Goal: Task Accomplishment & Management: Use online tool/utility

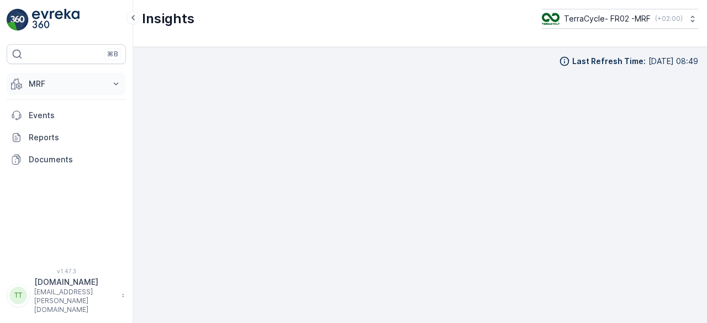
click at [81, 82] on p "MRF" at bounding box center [66, 83] width 75 height 11
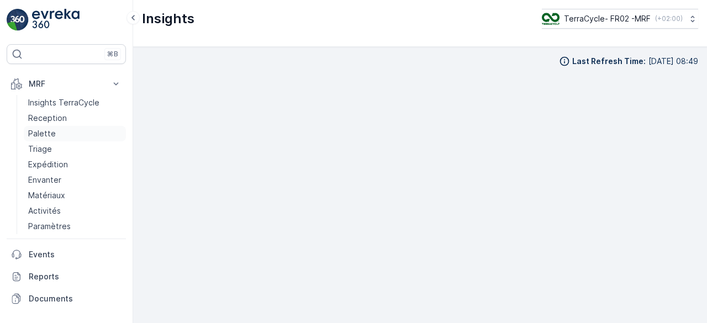
click at [50, 129] on p "Palette" at bounding box center [42, 133] width 28 height 11
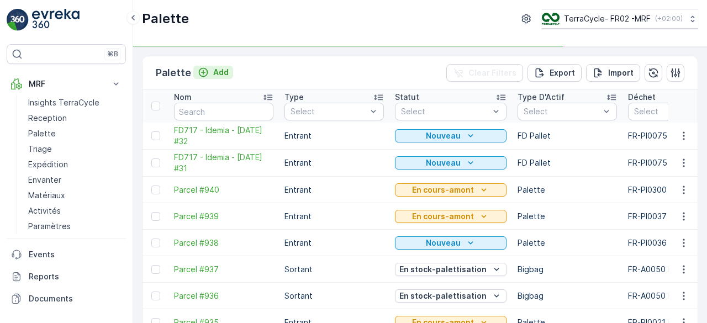
click at [208, 71] on div "Add" at bounding box center [213, 72] width 31 height 11
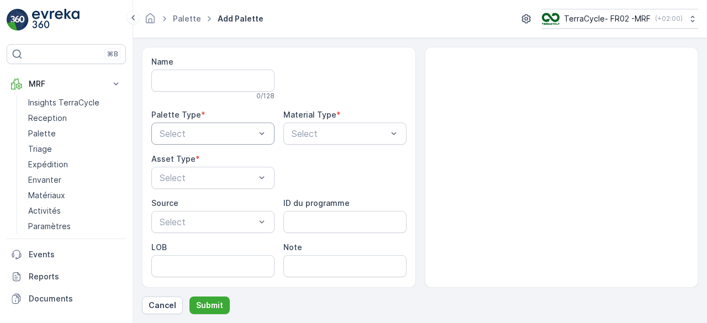
click at [194, 129] on div at bounding box center [208, 134] width 98 height 10
click at [191, 129] on div at bounding box center [208, 134] width 98 height 10
click at [179, 161] on span "Entrant" at bounding box center [173, 161] width 31 height 10
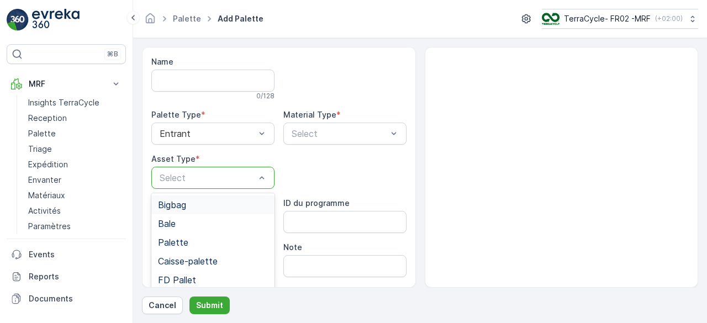
click at [175, 178] on div at bounding box center [208, 178] width 98 height 10
click at [184, 203] on span "Bigbag" at bounding box center [172, 205] width 28 height 10
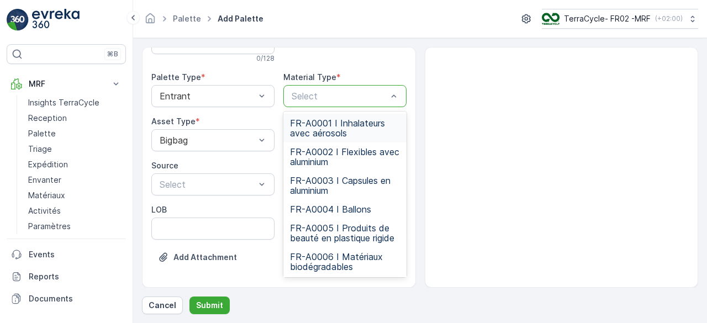
click at [319, 94] on div at bounding box center [340, 96] width 98 height 10
click at [313, 133] on span "FR-A0001 I Inhalateurs avec aérosols" at bounding box center [345, 128] width 110 height 20
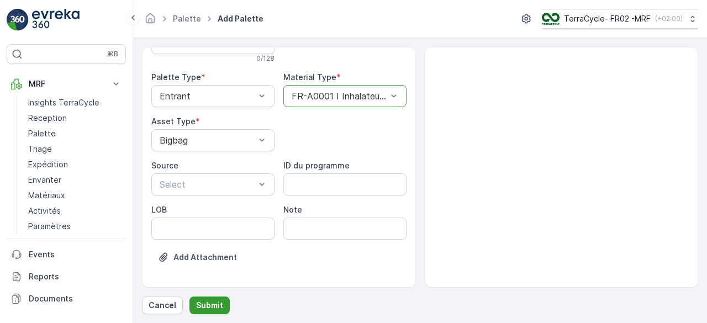
click at [213, 307] on p "Submit" at bounding box center [209, 305] width 27 height 11
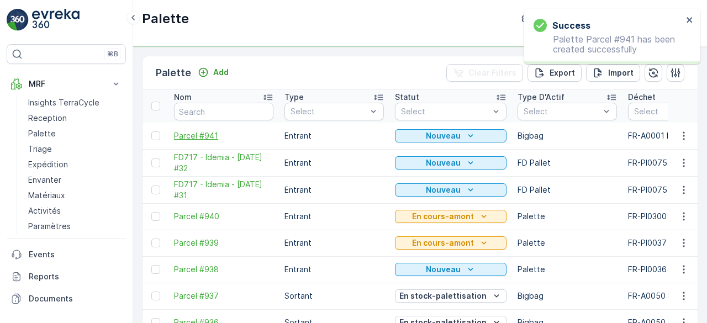
click at [198, 132] on span "Parcel #941" at bounding box center [223, 135] width 99 height 11
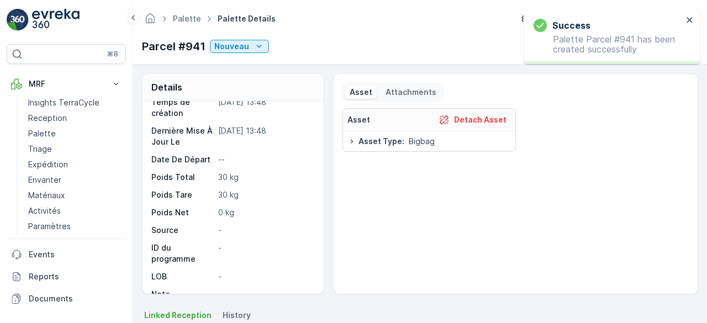
scroll to position [127, 0]
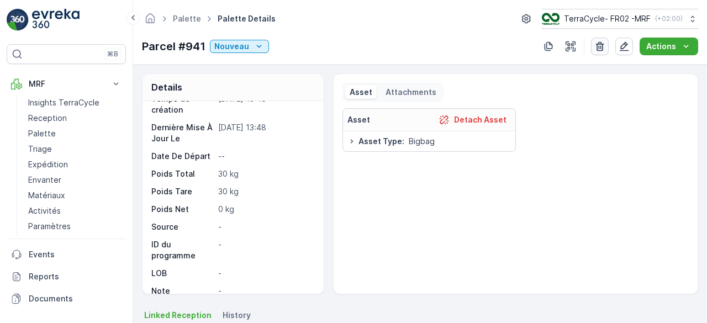
click at [597, 46] on icon "button" at bounding box center [599, 46] width 11 height 11
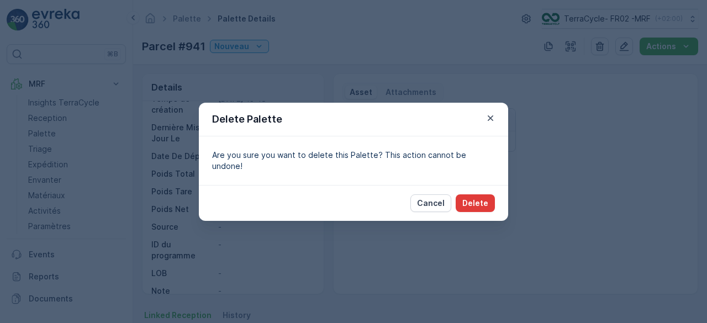
click at [479, 198] on p "Delete" at bounding box center [475, 203] width 26 height 11
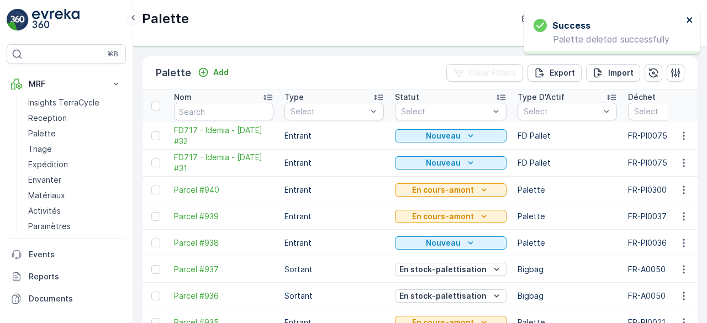
click at [686, 19] on icon "close" at bounding box center [690, 19] width 8 height 9
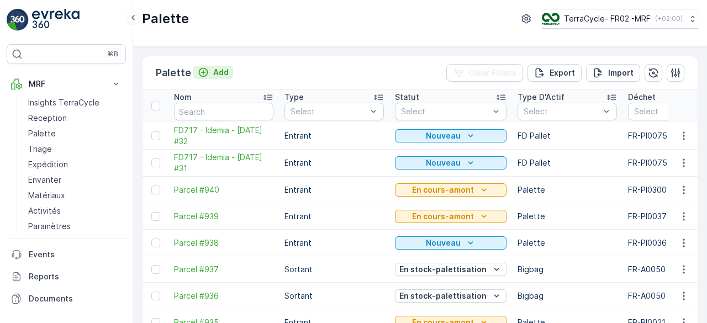
click at [213, 68] on p "Add" at bounding box center [220, 72] width 15 height 11
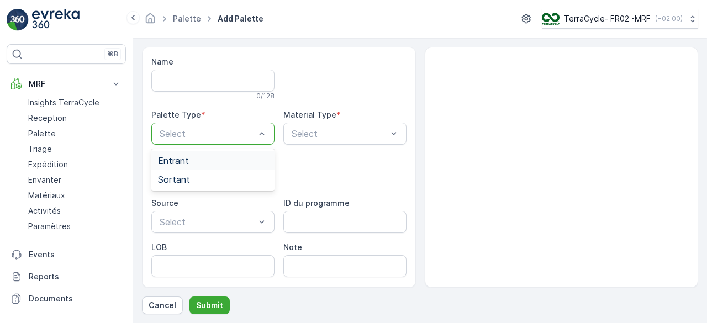
click at [201, 129] on div at bounding box center [208, 134] width 98 height 10
click at [200, 156] on div "Entrant" at bounding box center [213, 161] width 110 height 10
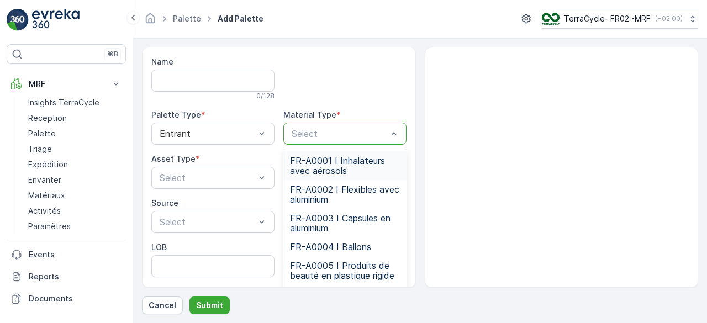
click at [293, 134] on div at bounding box center [340, 134] width 98 height 10
click at [305, 164] on span "FR-A0001 I Inhalateurs avec aérosols" at bounding box center [345, 166] width 110 height 20
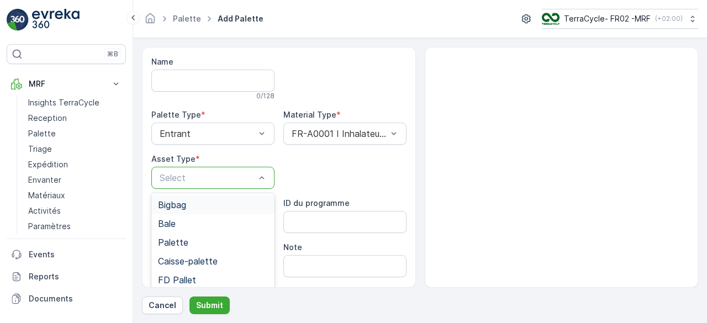
click at [182, 185] on div "Select" at bounding box center [212, 178] width 123 height 22
click at [186, 239] on span "Palette" at bounding box center [173, 242] width 30 height 10
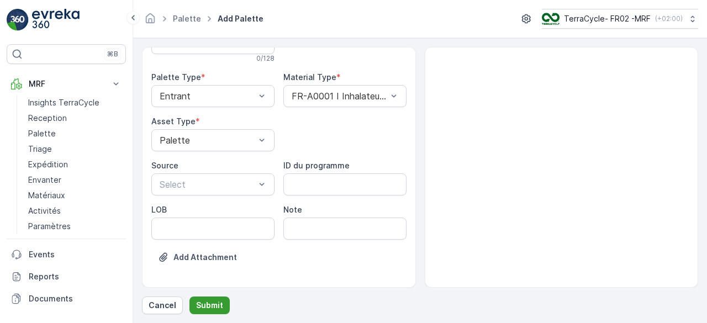
click at [209, 301] on p "Submit" at bounding box center [209, 305] width 27 height 11
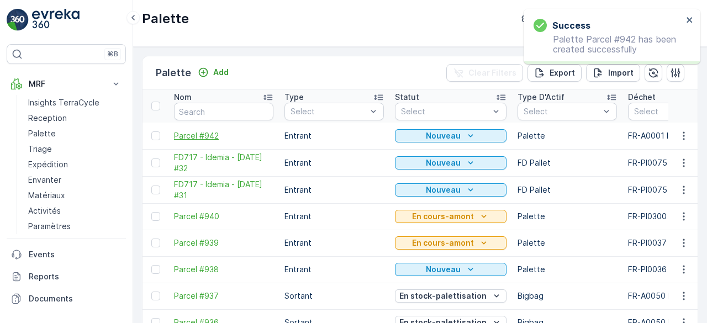
click at [205, 131] on span "Parcel #942" at bounding box center [223, 135] width 99 height 11
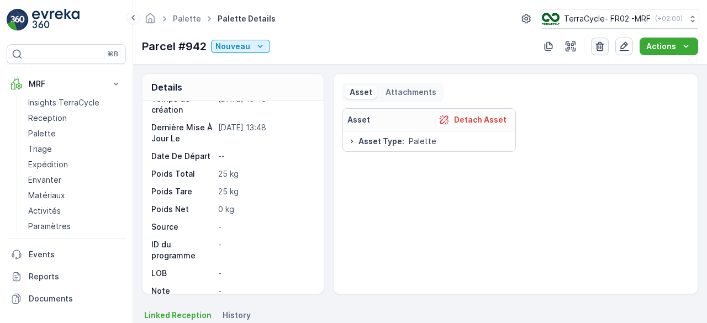
click at [599, 47] on icon "button" at bounding box center [599, 46] width 11 height 11
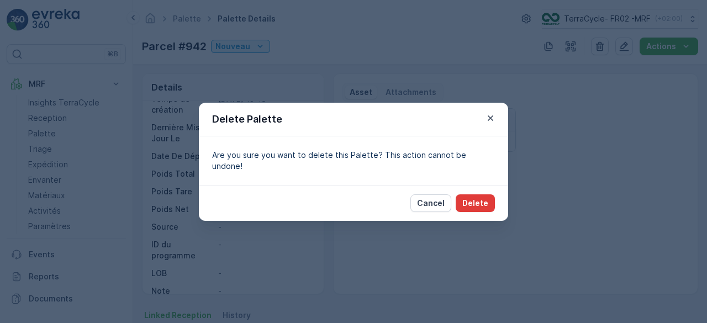
click at [478, 198] on p "Delete" at bounding box center [475, 203] width 26 height 11
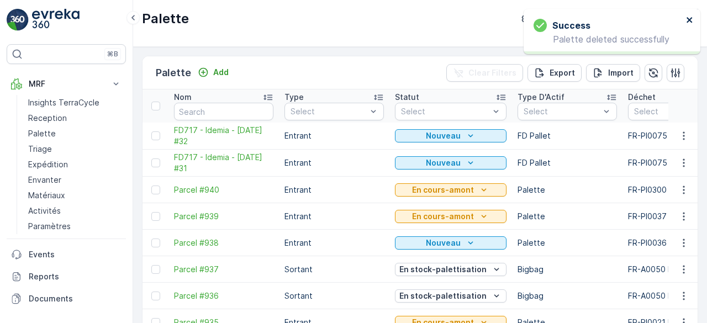
click at [690, 19] on icon "close" at bounding box center [690, 20] width 6 height 6
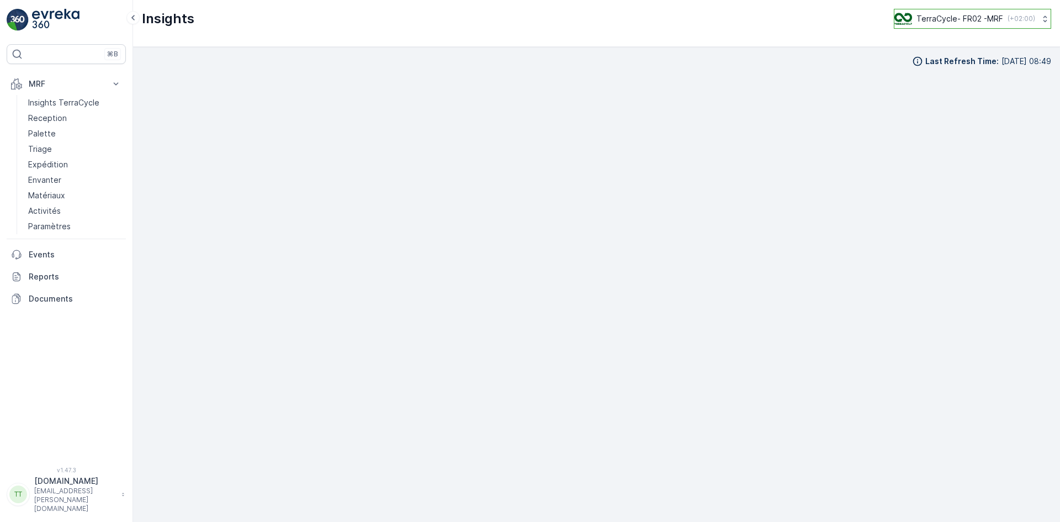
scroll to position [11, 0]
click at [953, 17] on p "TerraCycle- FR02 -MRF" at bounding box center [960, 18] width 87 height 11
type input "fr"
click at [942, 98] on span "Europe/Paris (+02:00)" at bounding box center [963, 102] width 123 height 9
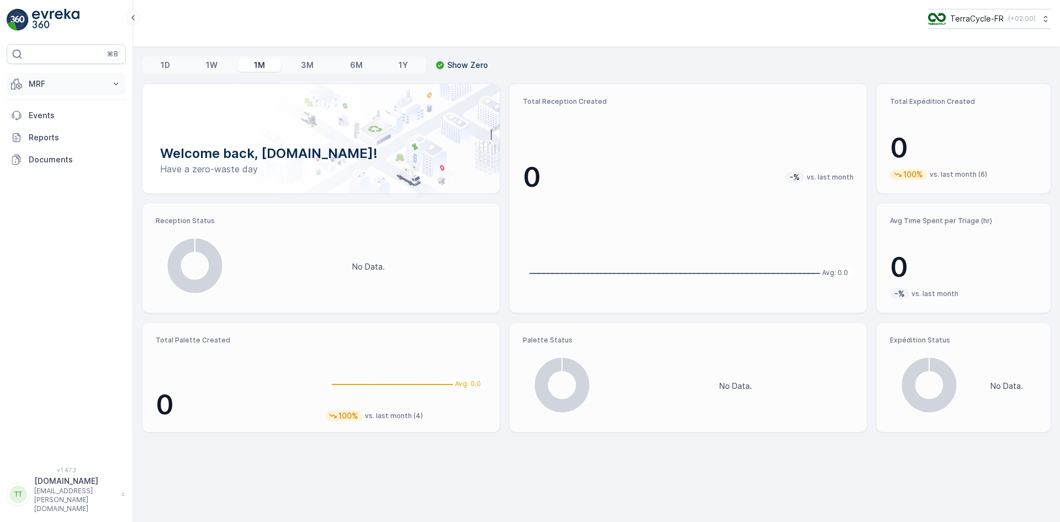
click at [38, 86] on p "MRF" at bounding box center [66, 83] width 75 height 11
click at [55, 165] on p "Expédition" at bounding box center [48, 164] width 40 height 11
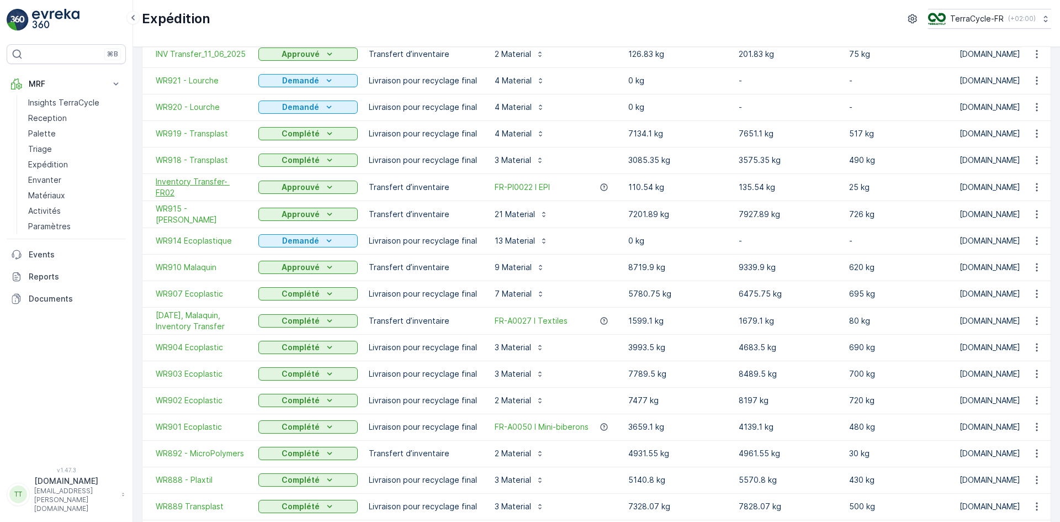
scroll to position [110, 0]
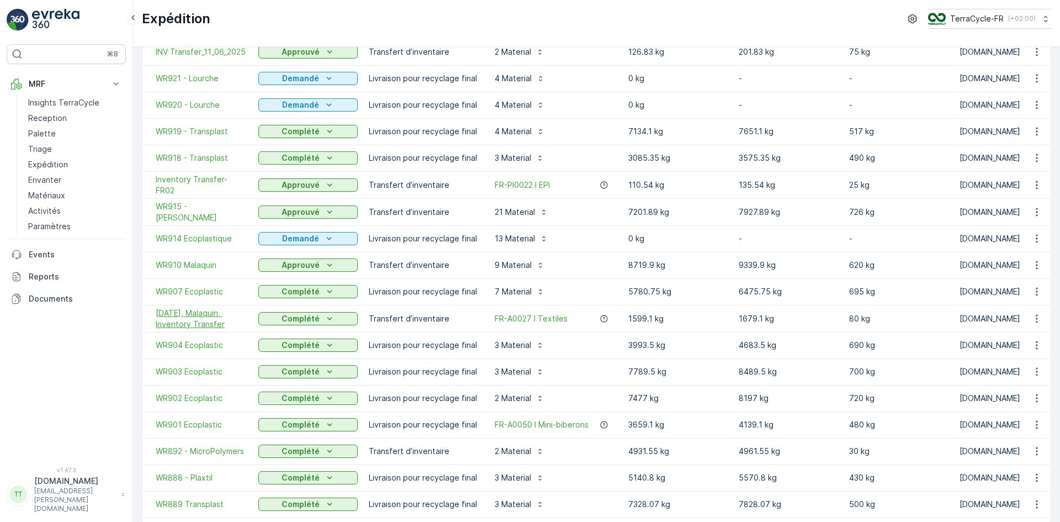
click at [188, 313] on span "26/05/2025, Malaquin, Inventory Transfer" at bounding box center [202, 319] width 92 height 22
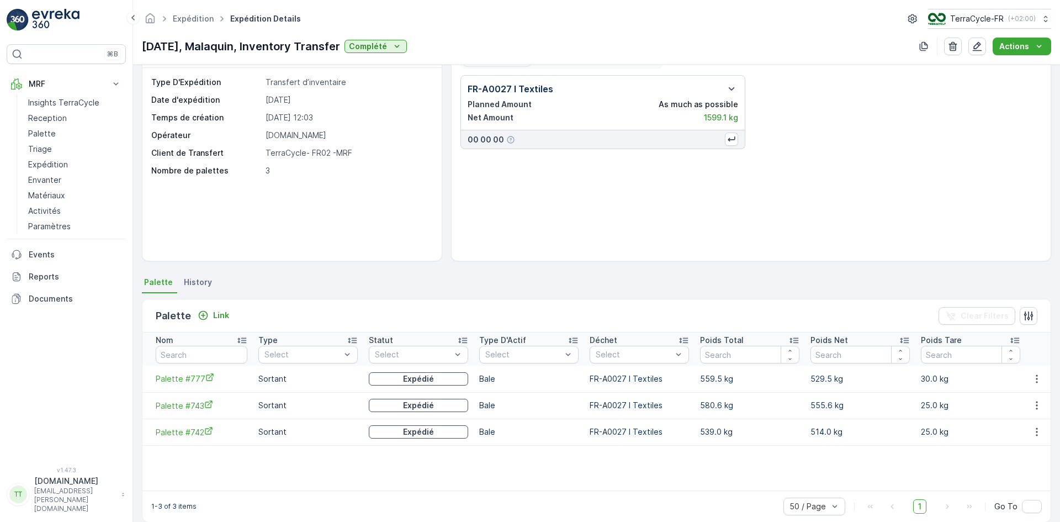
scroll to position [48, 0]
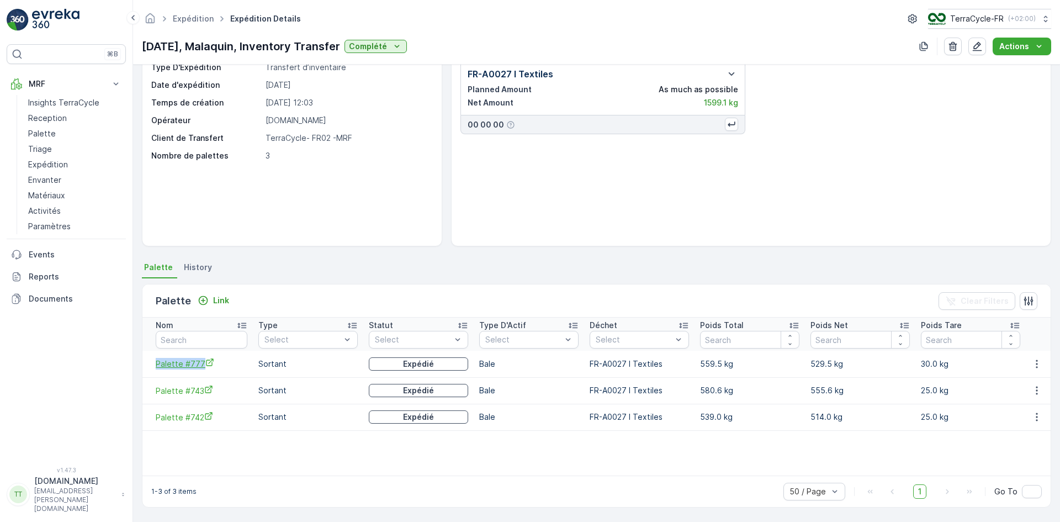
drag, startPoint x: 150, startPoint y: 367, endPoint x: 202, endPoint y: 370, distance: 52.5
click at [202, 370] on td "Palette #777" at bounding box center [197, 364] width 110 height 27
drag, startPoint x: 142, startPoint y: 48, endPoint x: 366, endPoint y: 50, distance: 224.2
click at [366, 50] on div "26/05/2025, Malaquin, Inventory Transfer Complété" at bounding box center [274, 46] width 265 height 17
copy p "26/05/2025, Malaquin, Inventory Transfer"
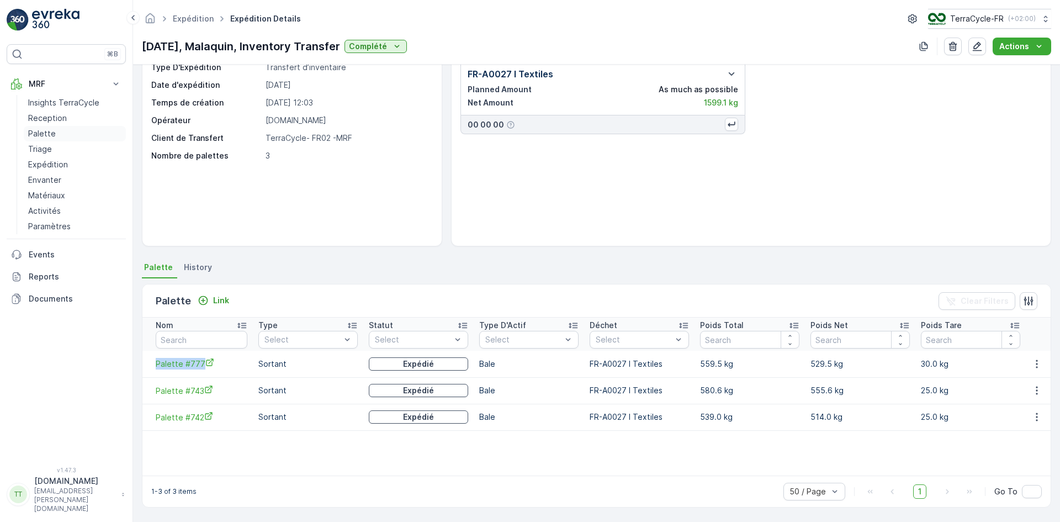
click at [48, 129] on p "Palette" at bounding box center [42, 133] width 28 height 11
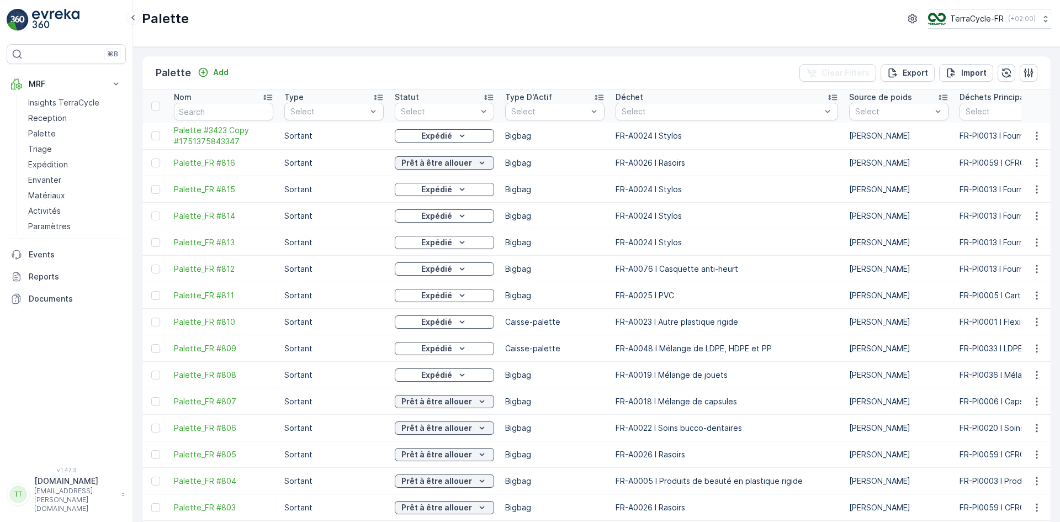
click at [708, 320] on td "FR-A0023 I Autre plastique rigide" at bounding box center [727, 322] width 234 height 27
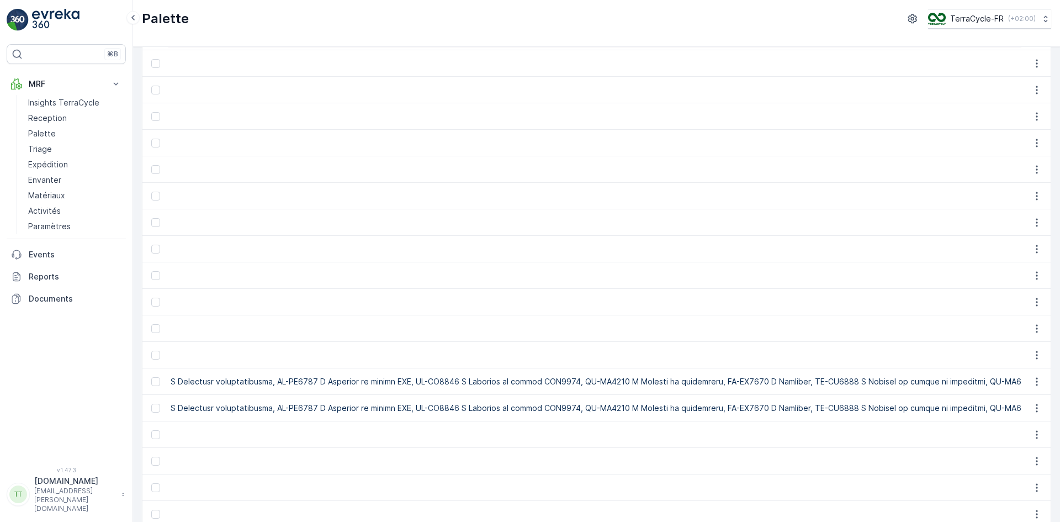
scroll to position [973, 0]
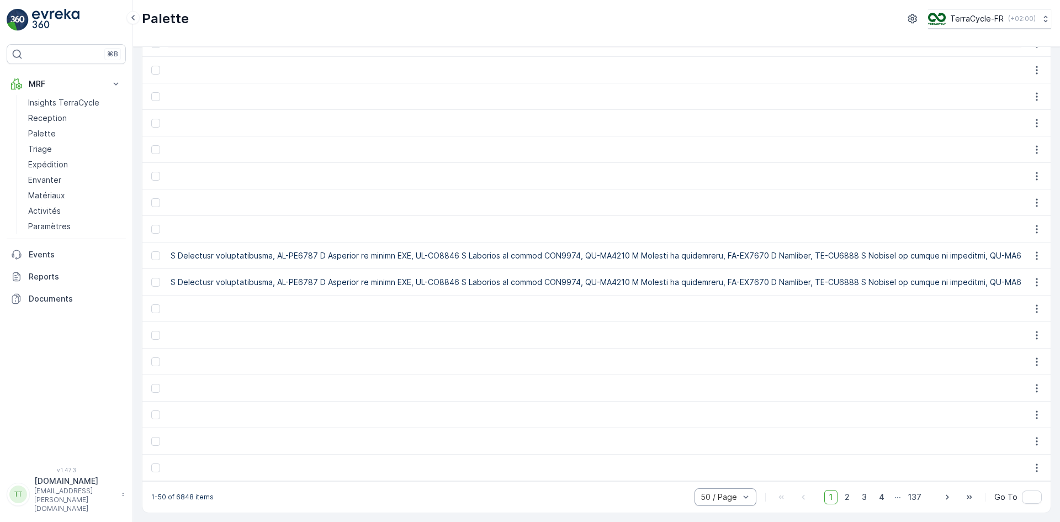
click at [713, 500] on div at bounding box center [720, 497] width 41 height 9
click at [708, 405] on span "5 / Page" at bounding box center [716, 402] width 31 height 9
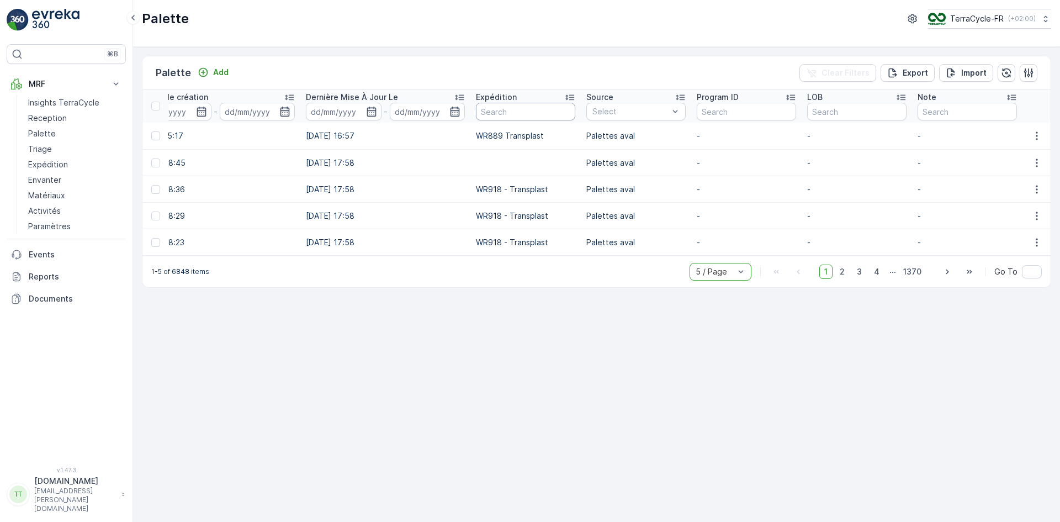
click at [487, 112] on input "text" at bounding box center [525, 112] width 99 height 18
paste input "26/05/2025, Malaquin, Inventory Transfer"
type input "26/05/2025, Malaquin, Inventory Transfer"
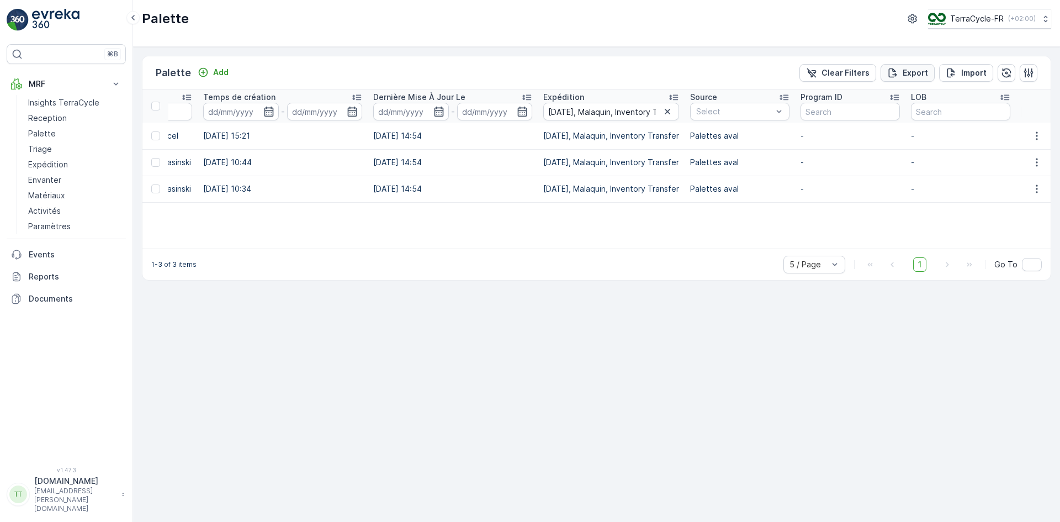
click at [911, 70] on p "Export" at bounding box center [915, 72] width 25 height 11
click at [49, 279] on p "Reports" at bounding box center [75, 276] width 93 height 11
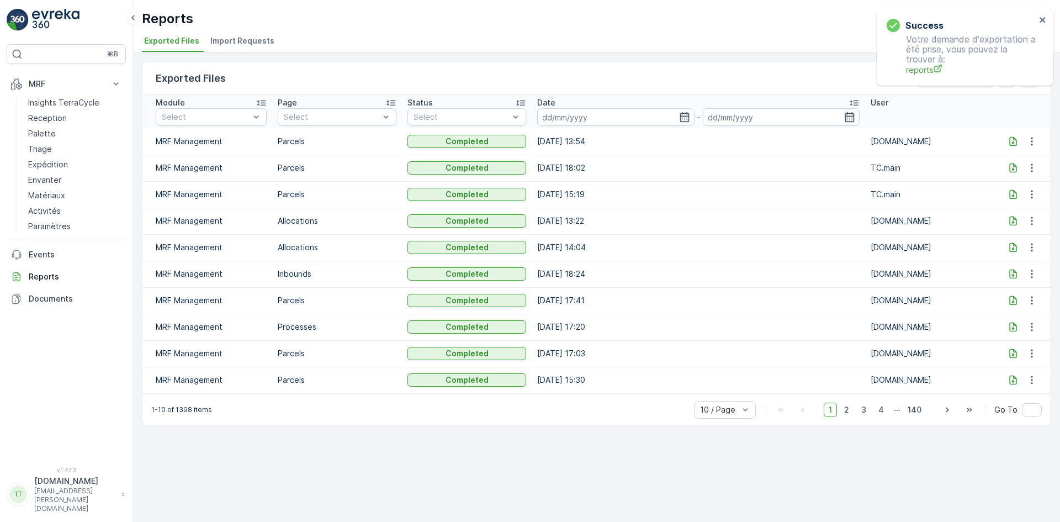
click at [1013, 140] on icon at bounding box center [1013, 141] width 11 height 11
click at [1044, 20] on icon "close" at bounding box center [1043, 20] width 6 height 6
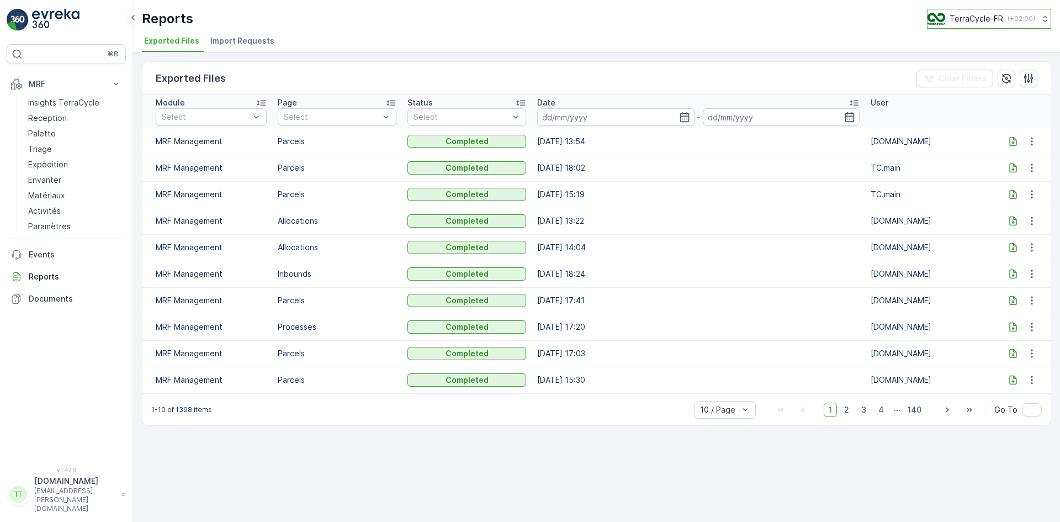
click at [985, 21] on p "TerraCycle-FR" at bounding box center [977, 18] width 54 height 11
type input "fr"
click at [985, 65] on span "TerraCycle- FR02 -MRF" at bounding box center [994, 67] width 119 height 11
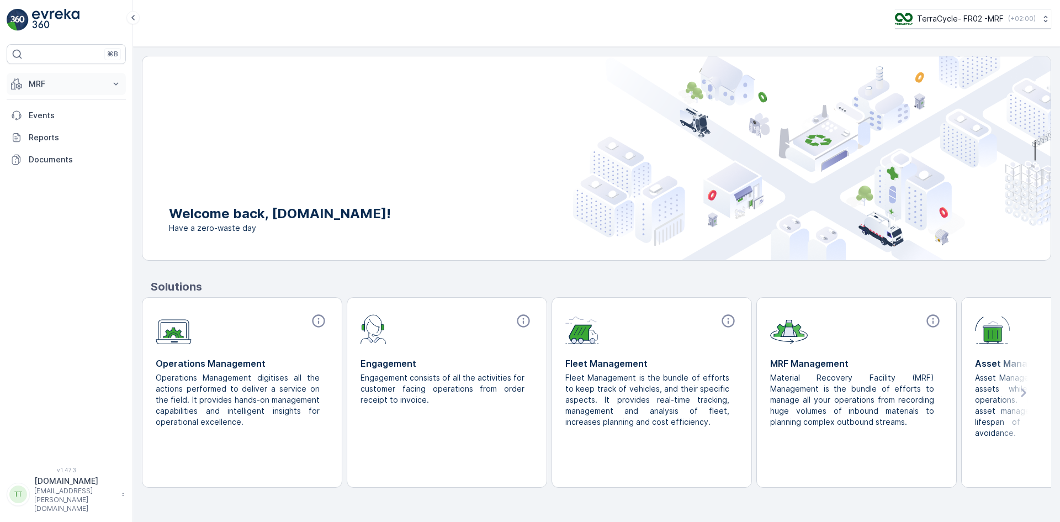
click at [61, 82] on p "MRF" at bounding box center [66, 83] width 75 height 11
click at [56, 132] on link "Palette" at bounding box center [75, 133] width 102 height 15
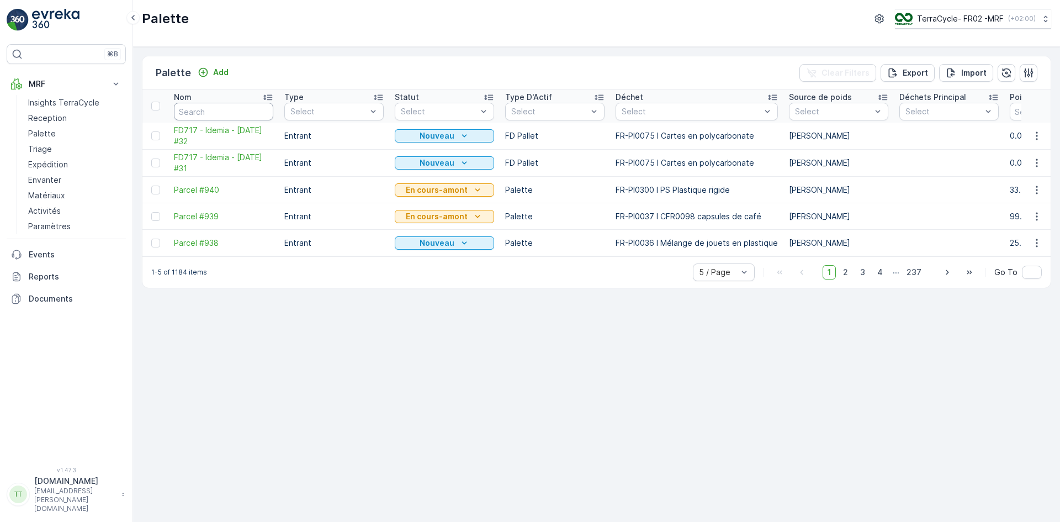
click at [218, 112] on input "text" at bounding box center [223, 112] width 99 height 18
paste input "Palette #777"
type input "Palette #777"
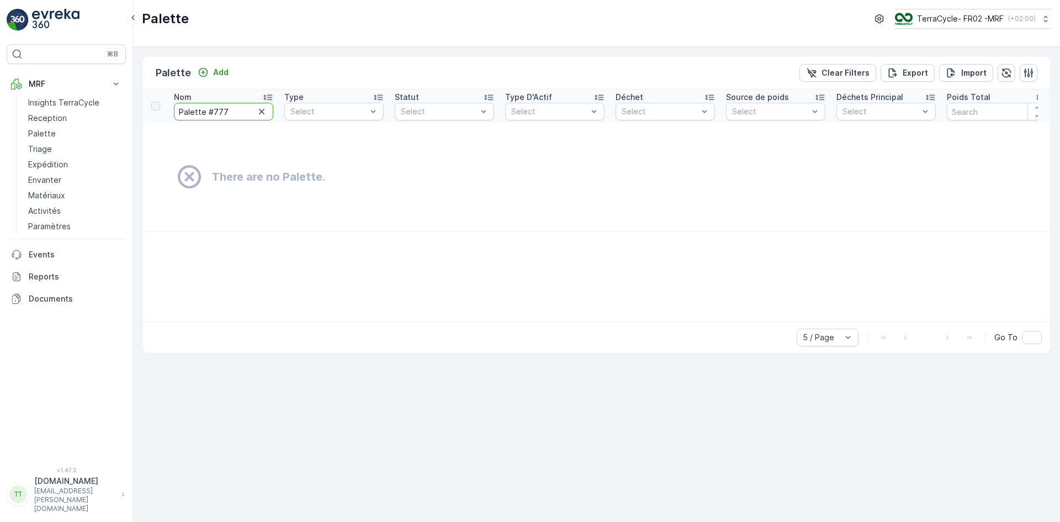
drag, startPoint x: 217, startPoint y: 113, endPoint x: 228, endPoint y: 113, distance: 11.1
click at [228, 113] on input "Palette #777" at bounding box center [223, 112] width 99 height 18
type input "Palette #743"
drag, startPoint x: 223, startPoint y: 115, endPoint x: 237, endPoint y: 109, distance: 15.4
click at [237, 109] on input "Palette #743" at bounding box center [223, 112] width 99 height 18
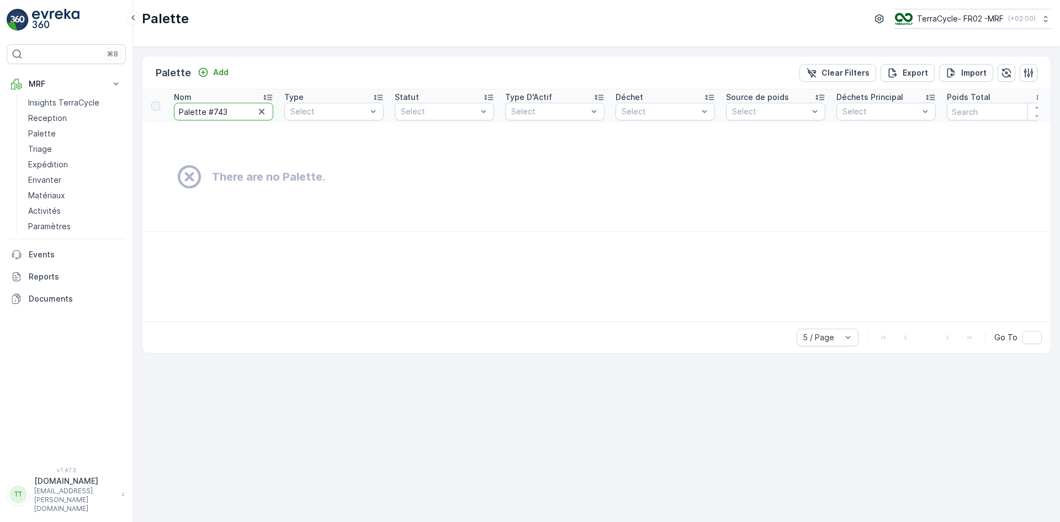
type input "Palette #742"
click at [260, 112] on icon "button" at bounding box center [261, 111] width 11 height 11
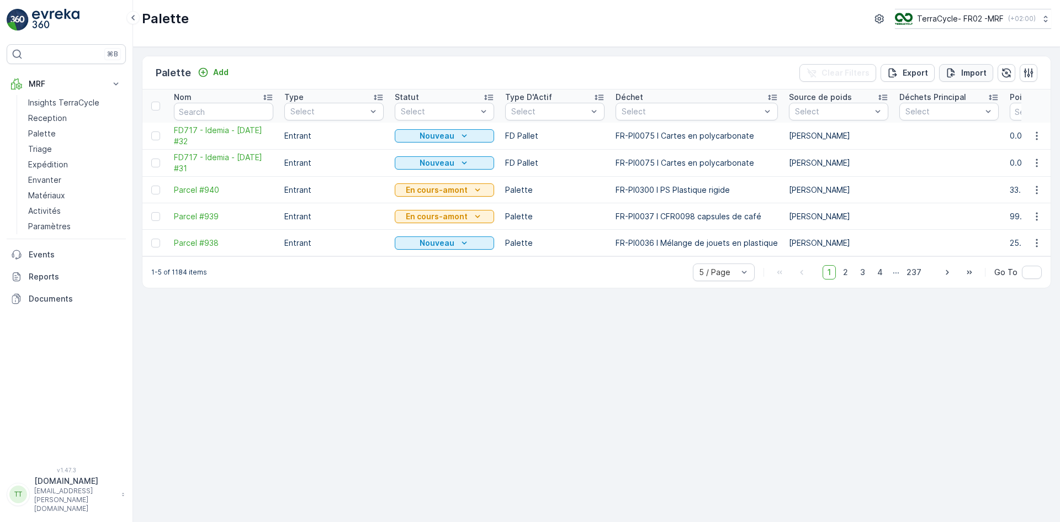
click at [959, 72] on div "Import" at bounding box center [966, 72] width 41 height 11
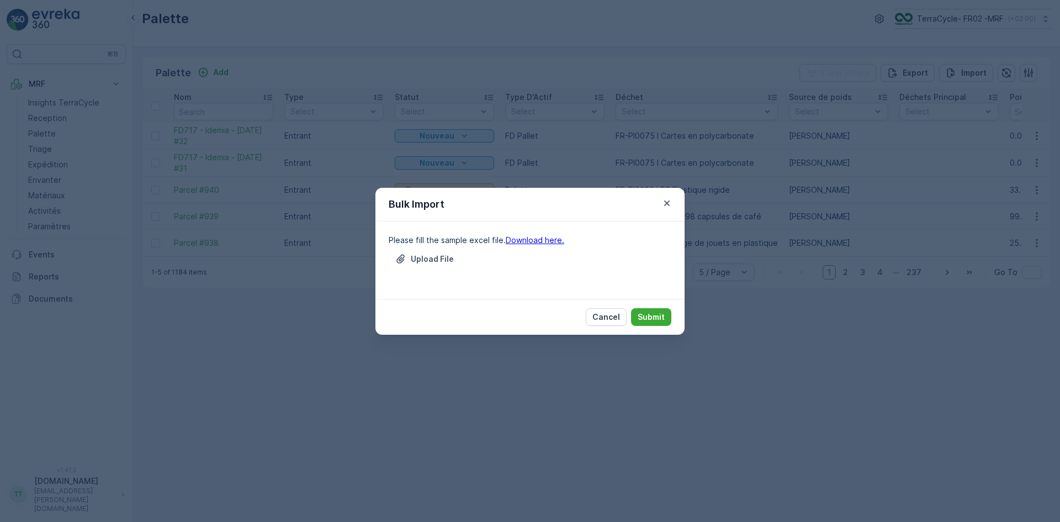
click at [544, 239] on link "Download here." at bounding box center [535, 239] width 59 height 9
click at [665, 200] on icon "button" at bounding box center [667, 203] width 11 height 11
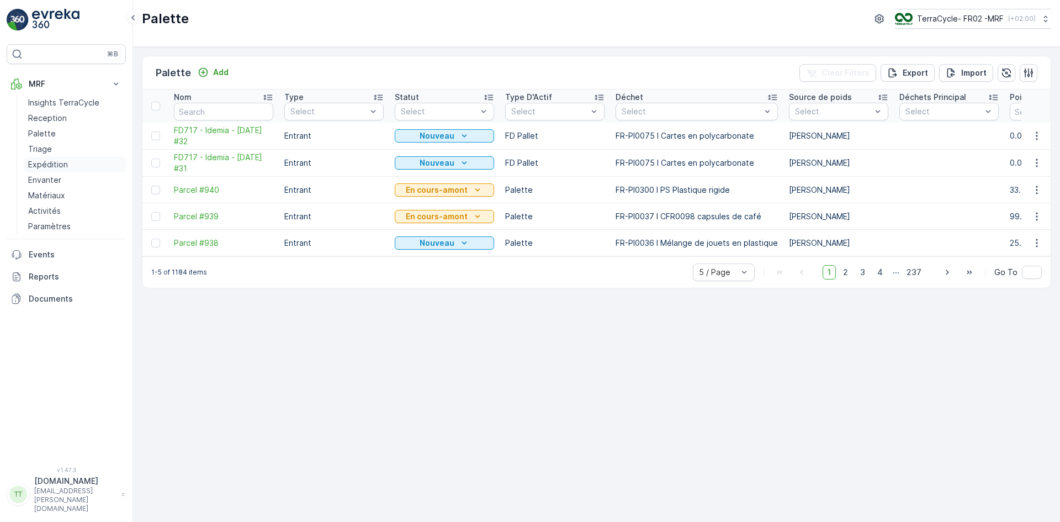
click at [55, 166] on p "Expédition" at bounding box center [48, 164] width 40 height 11
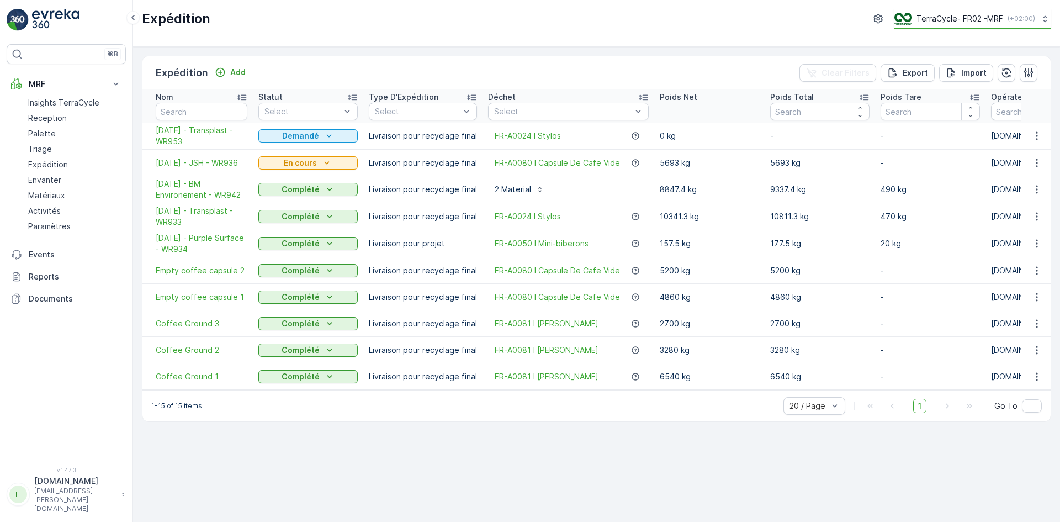
click at [941, 21] on p "TerraCycle- FR02 -MRF" at bounding box center [960, 18] width 87 height 11
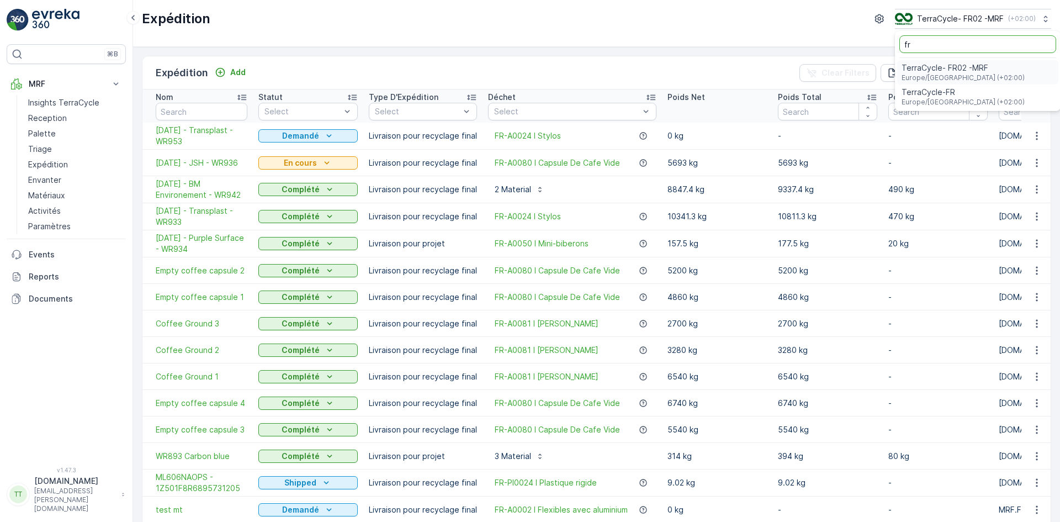
type input "fr"
click at [941, 98] on div "TerraCycle-FR Europe/Paris (+02:00)" at bounding box center [963, 97] width 123 height 20
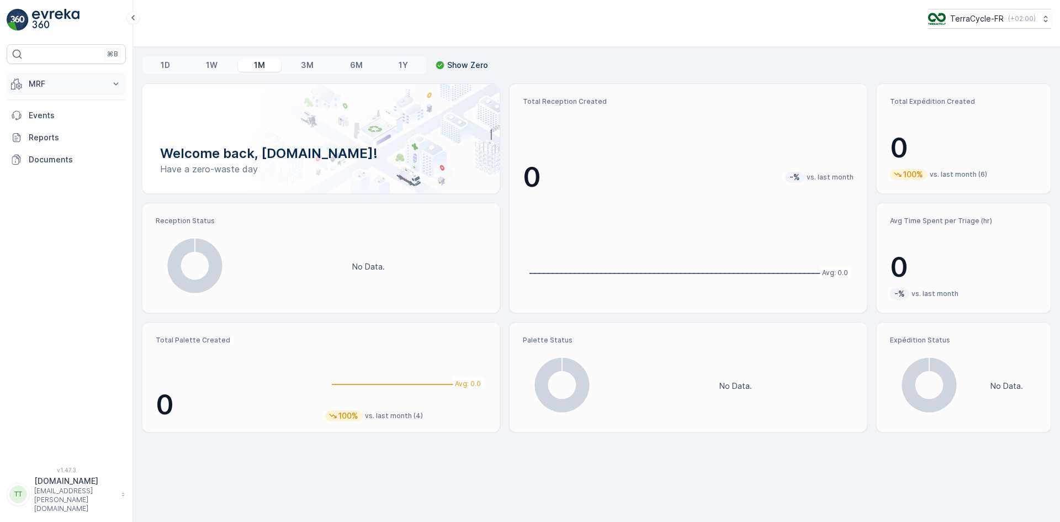
click at [39, 83] on p "MRF" at bounding box center [66, 83] width 75 height 11
click at [58, 167] on p "Expédition" at bounding box center [48, 164] width 40 height 11
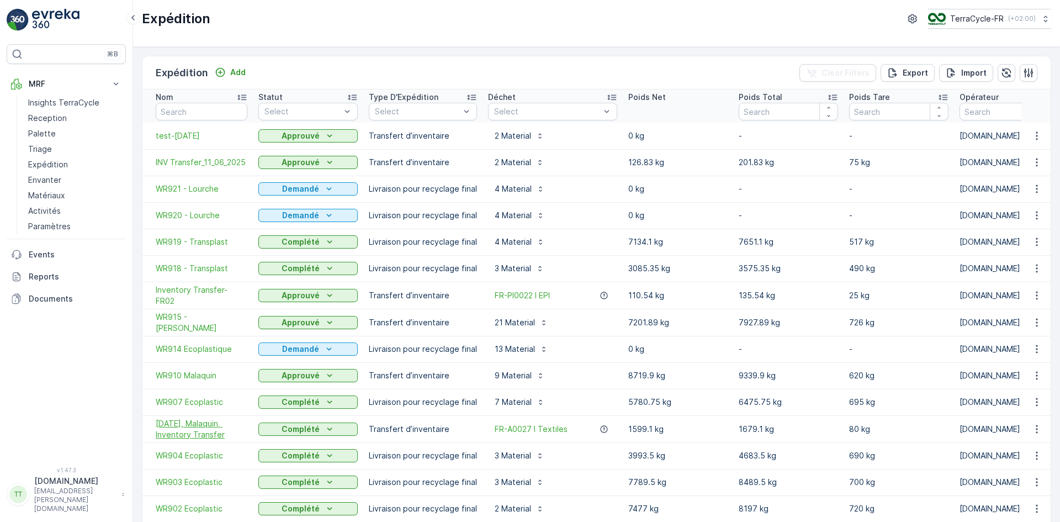
click at [209, 423] on span "[DATE], Malaquin, Inventory Transfer" at bounding box center [202, 429] width 92 height 22
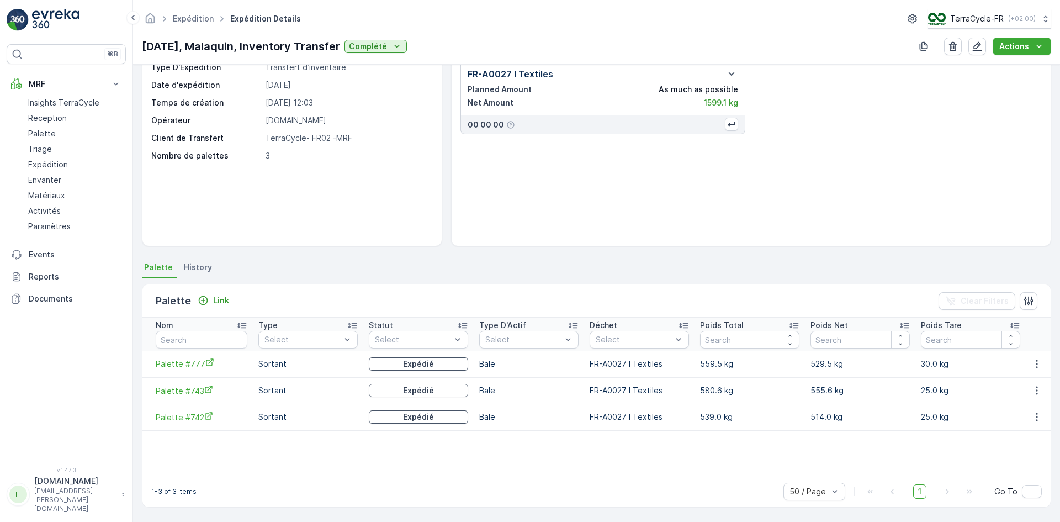
scroll to position [0, 8]
click at [200, 361] on icon "Palette #777" at bounding box center [204, 362] width 9 height 9
drag, startPoint x: 142, startPoint y: 45, endPoint x: 365, endPoint y: 44, distance: 222.0
click at [340, 44] on p "[DATE], Malaquin, Inventory Transfer" at bounding box center [241, 46] width 198 height 17
copy p "[DATE], Malaquin, Inventory Transfer"
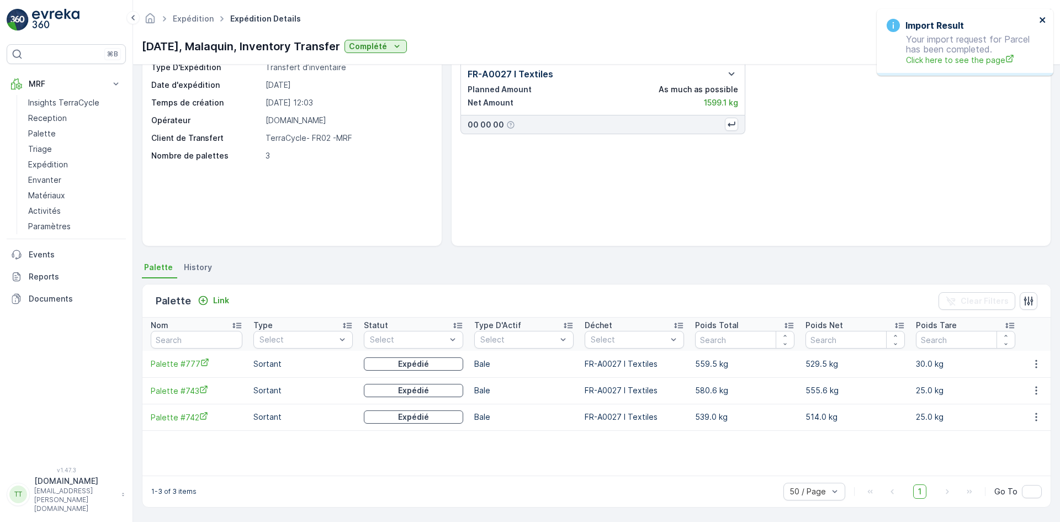
click at [1042, 20] on icon "close" at bounding box center [1043, 20] width 6 height 6
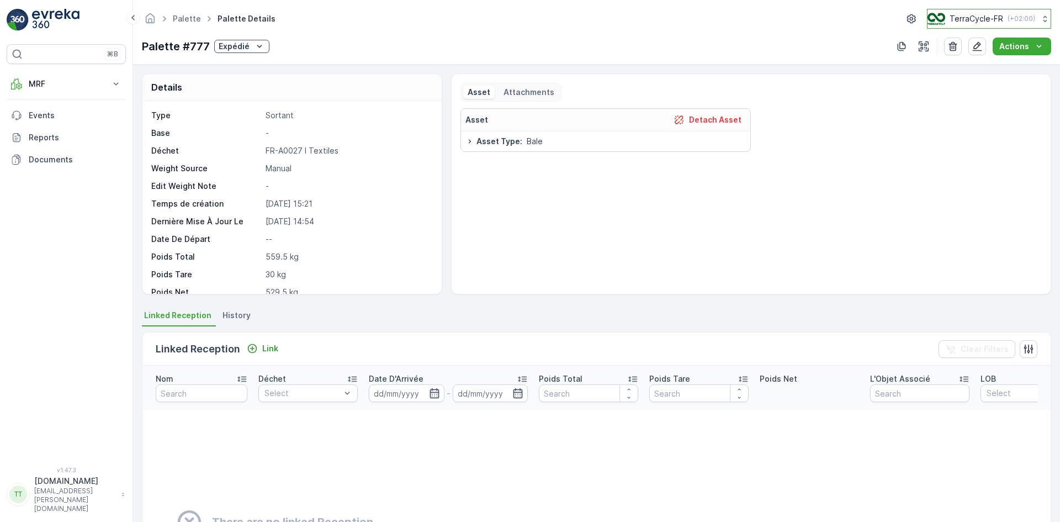
click at [991, 16] on p "TerraCycle-FR" at bounding box center [977, 18] width 54 height 11
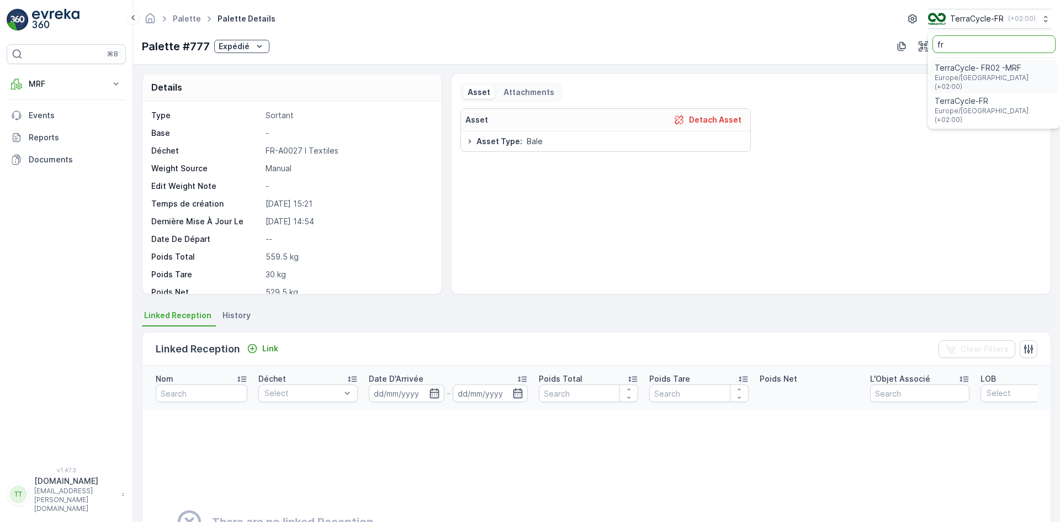
type input "fr"
click at [979, 75] on span "Europe/Paris (+02:00)" at bounding box center [994, 82] width 119 height 18
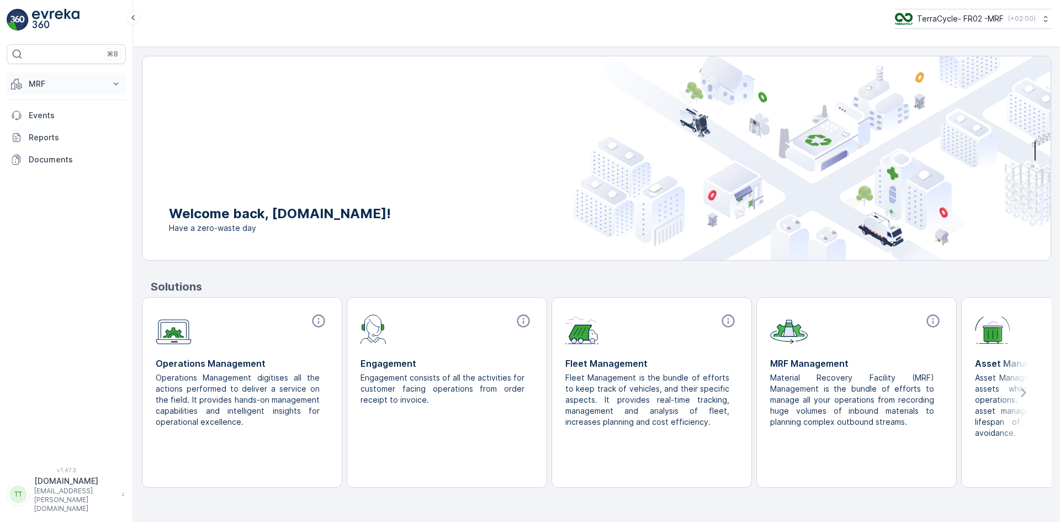
click at [59, 84] on p "MRF" at bounding box center [66, 83] width 75 height 11
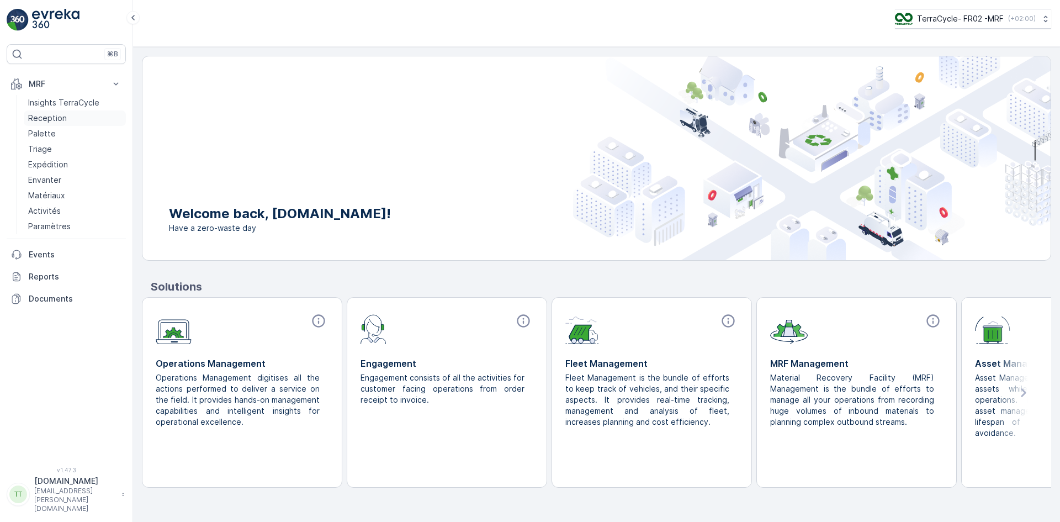
click at [47, 116] on p "Reception" at bounding box center [47, 118] width 39 height 11
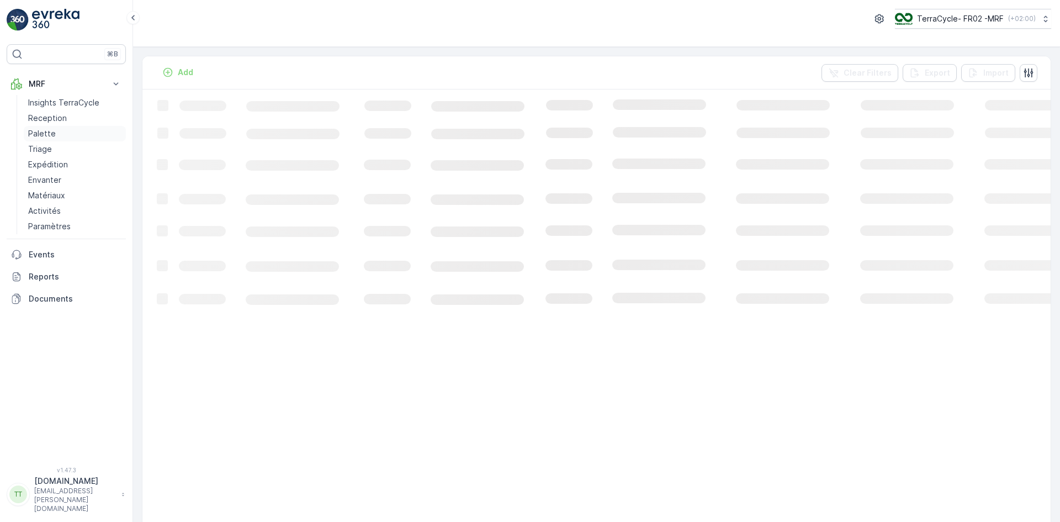
click at [48, 129] on p "Palette" at bounding box center [42, 133] width 28 height 11
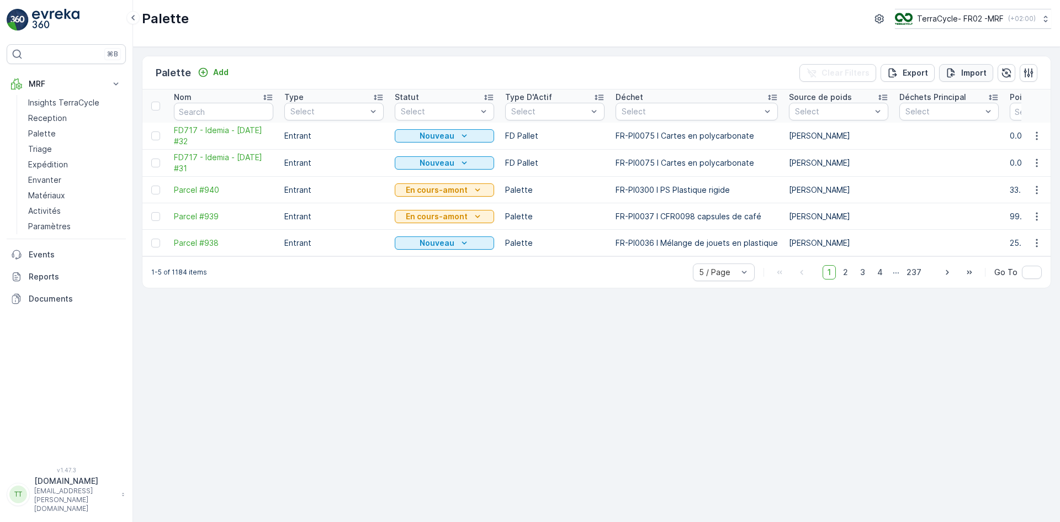
click at [973, 70] on p "Import" at bounding box center [974, 72] width 25 height 11
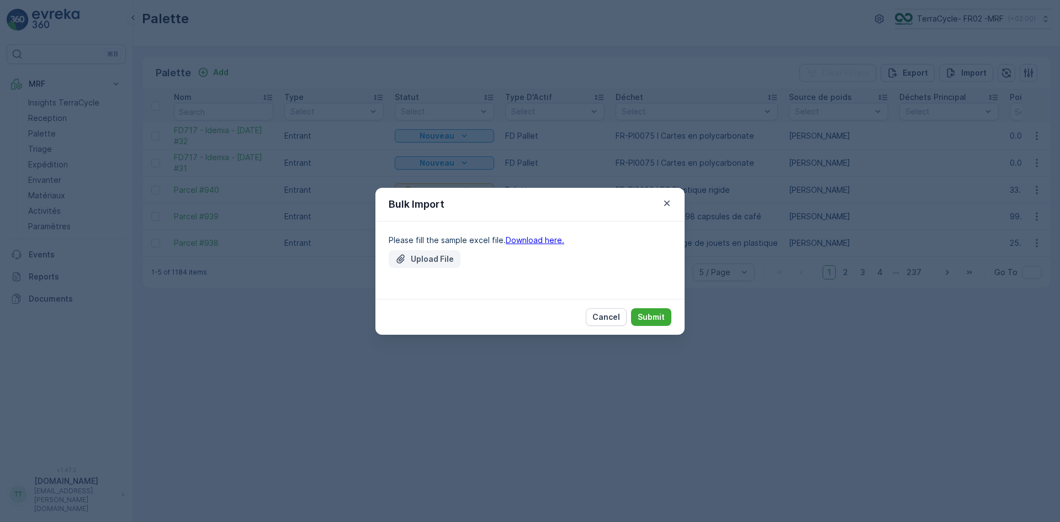
click at [446, 260] on p "Upload File" at bounding box center [432, 259] width 43 height 11
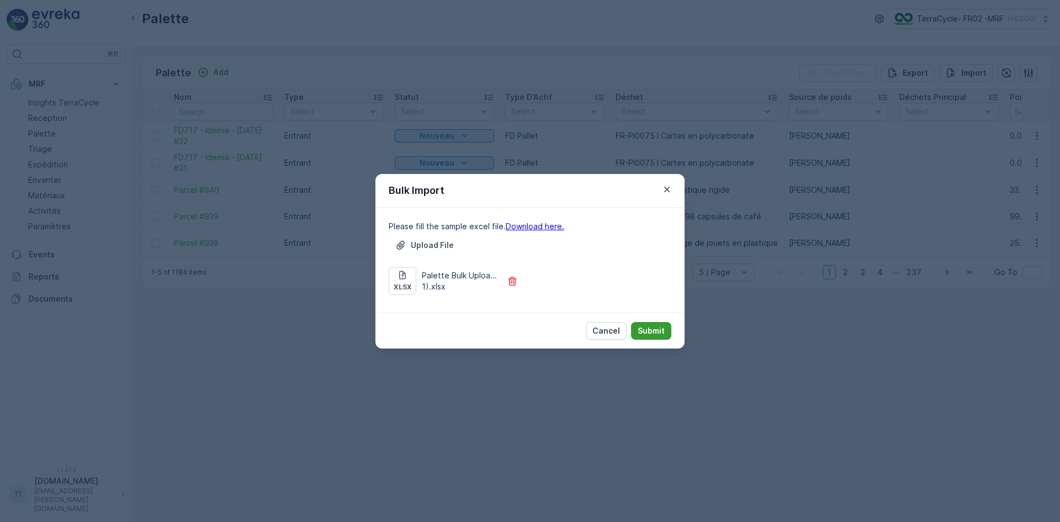
click at [652, 330] on p "Submit" at bounding box center [651, 330] width 27 height 11
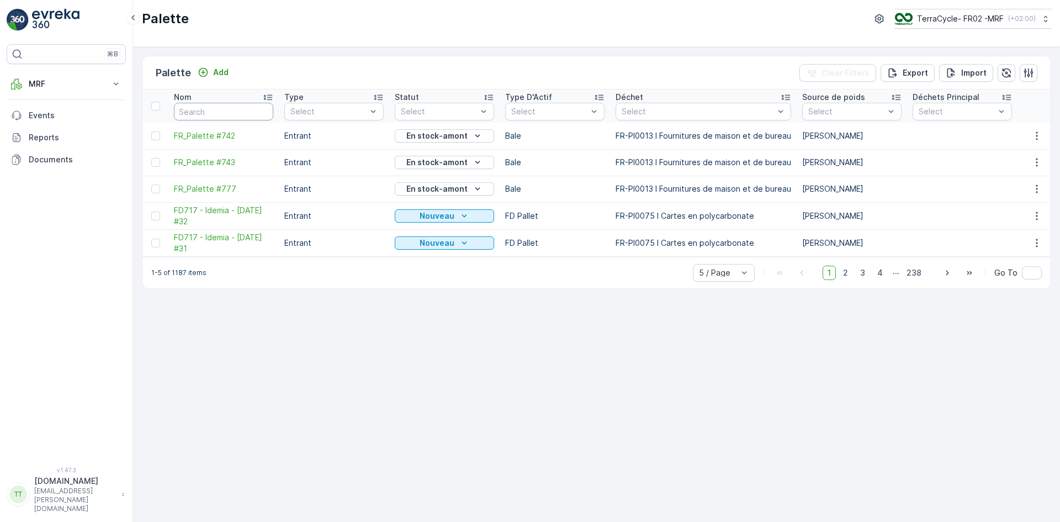
click at [195, 109] on input "text" at bounding box center [223, 112] width 99 height 18
type input "FR_"
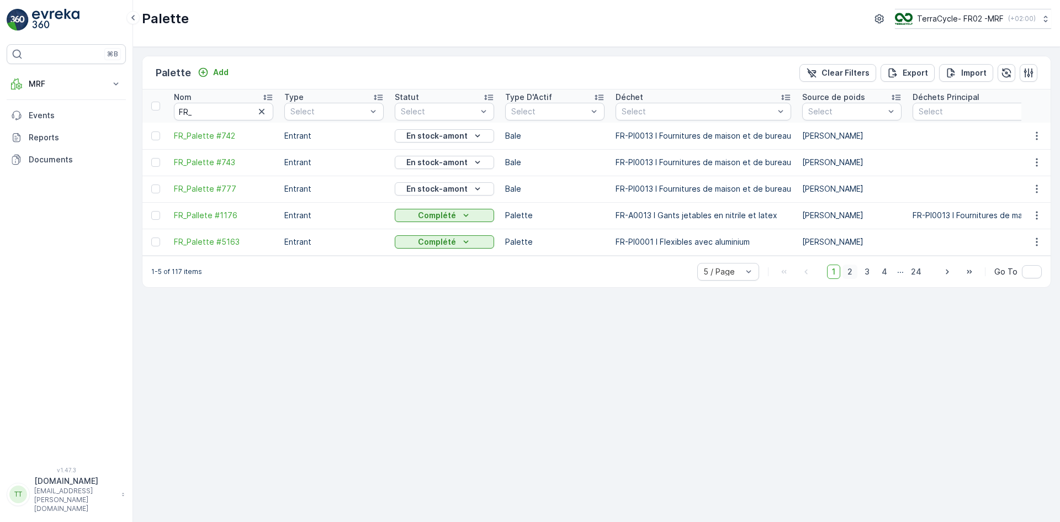
click at [854, 277] on span "2" at bounding box center [850, 272] width 15 height 14
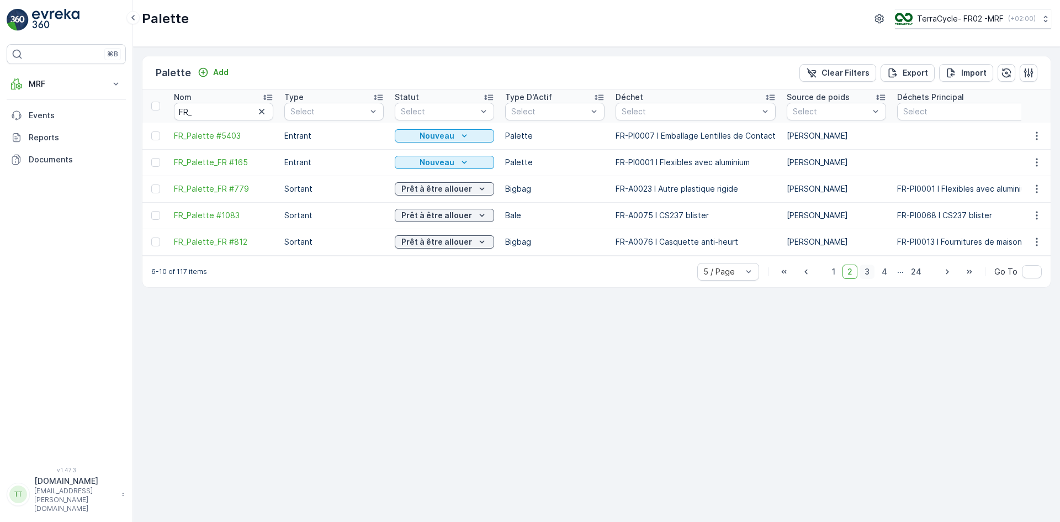
click at [872, 277] on span "3" at bounding box center [867, 272] width 15 height 14
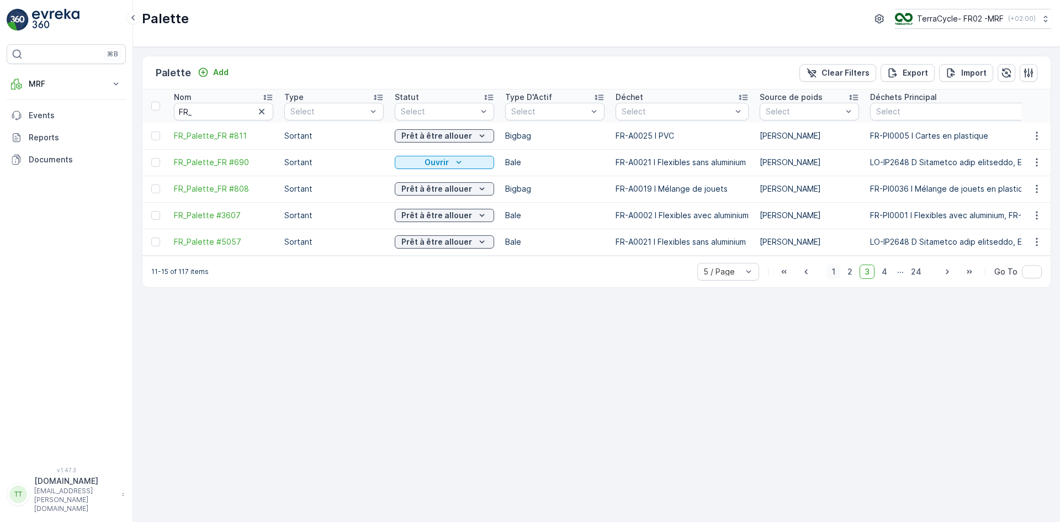
click at [841, 278] on span "1" at bounding box center [833, 272] width 13 height 14
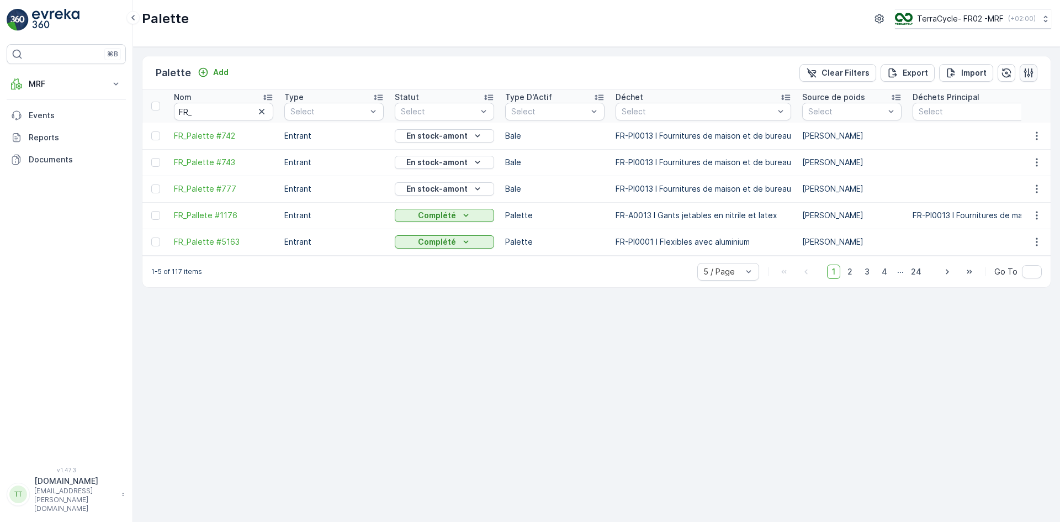
click at [1029, 71] on icon "button" at bounding box center [1029, 72] width 9 height 9
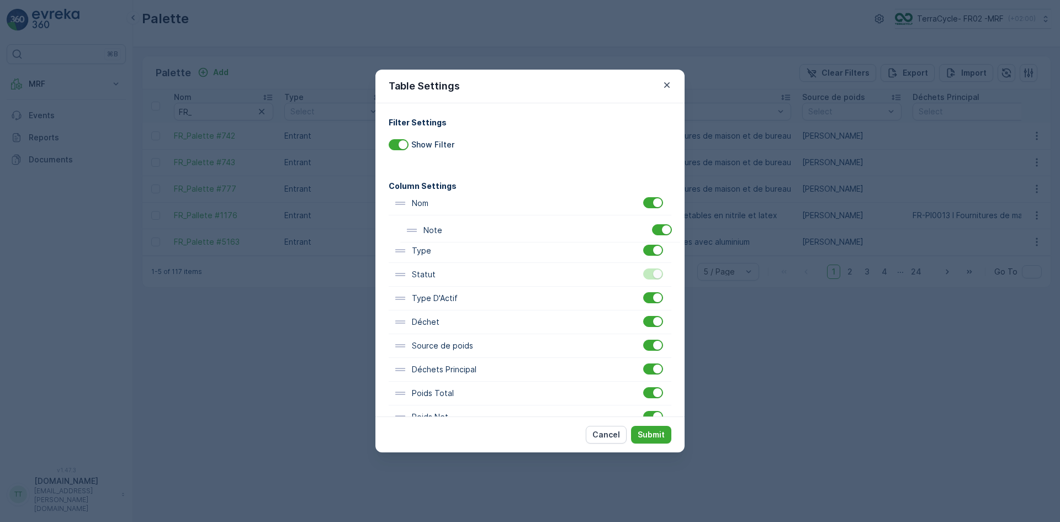
drag, startPoint x: 423, startPoint y: 394, endPoint x: 434, endPoint y: 230, distance: 165.0
click at [434, 230] on div "Nom Type Statut Type D'Actif Déchet Source de poids Déchets Principal Poids Tot…" at bounding box center [530, 405] width 283 height 427
click at [651, 440] on p "Submit" at bounding box center [651, 434] width 27 height 11
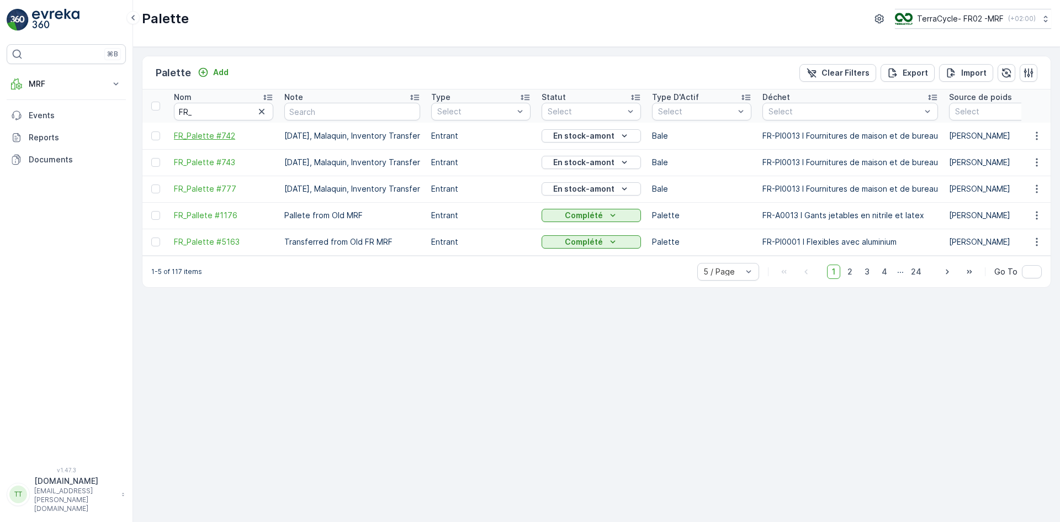
click at [217, 141] on span "FR_Palette #742" at bounding box center [223, 135] width 99 height 11
click at [212, 159] on span "FR_Palette #743" at bounding box center [223, 162] width 99 height 11
click at [215, 186] on span "FR_Palette #777" at bounding box center [223, 188] width 99 height 11
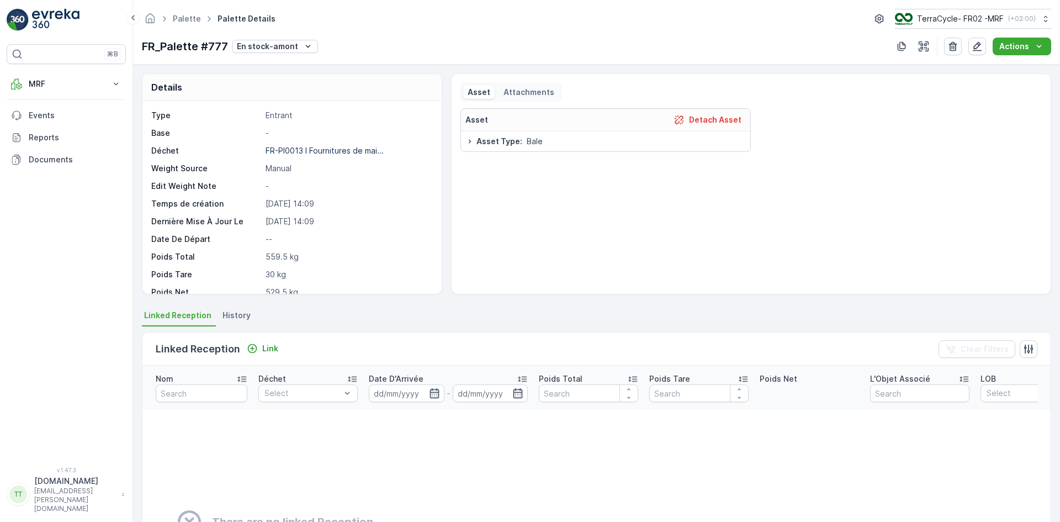
scroll to position [55, 0]
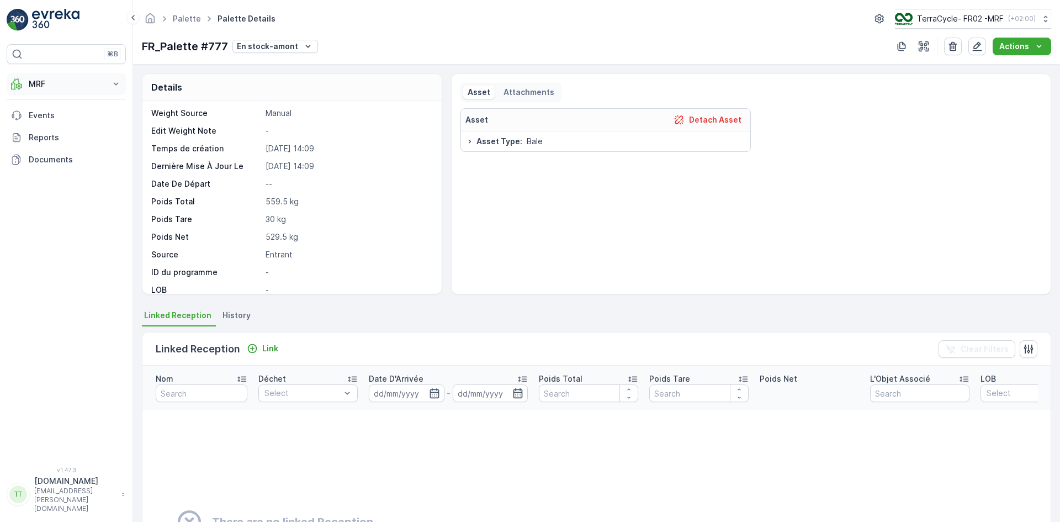
click at [44, 76] on button "MRF" at bounding box center [66, 84] width 119 height 22
click at [46, 135] on p "Palette" at bounding box center [42, 133] width 28 height 11
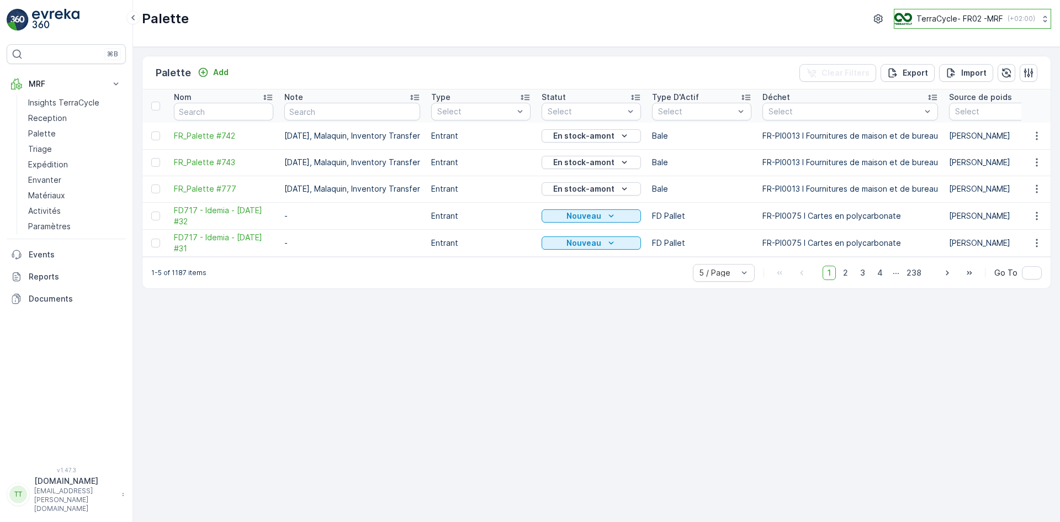
click at [961, 21] on p "TerraCycle- FR02 -MRF" at bounding box center [960, 18] width 87 height 11
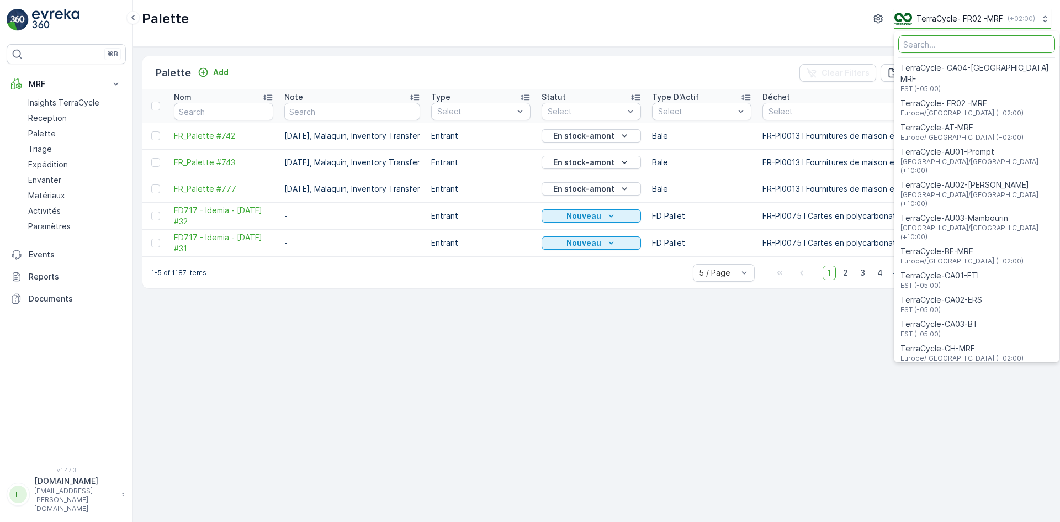
type input "v"
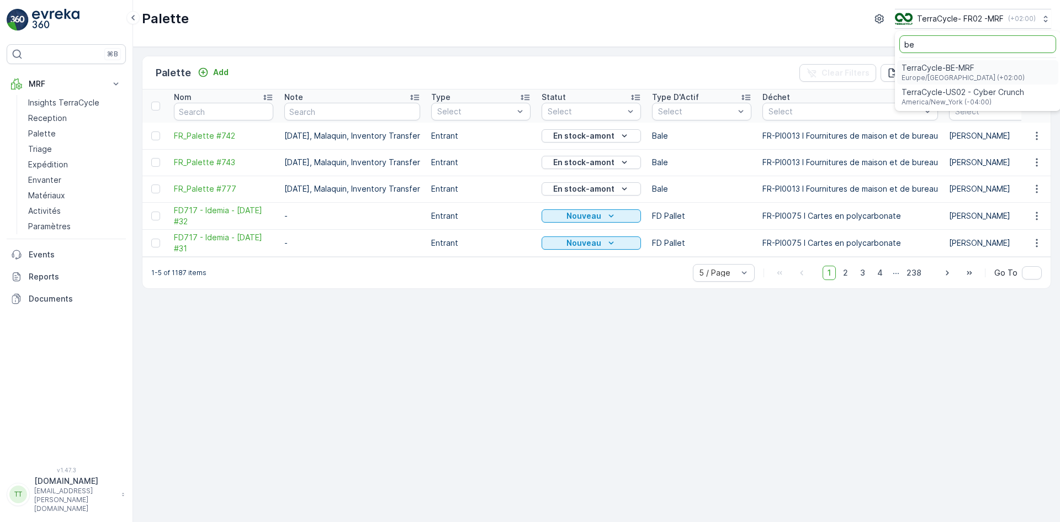
type input "be"
click at [917, 70] on span "TerraCycle-BE-MRF" at bounding box center [963, 67] width 123 height 11
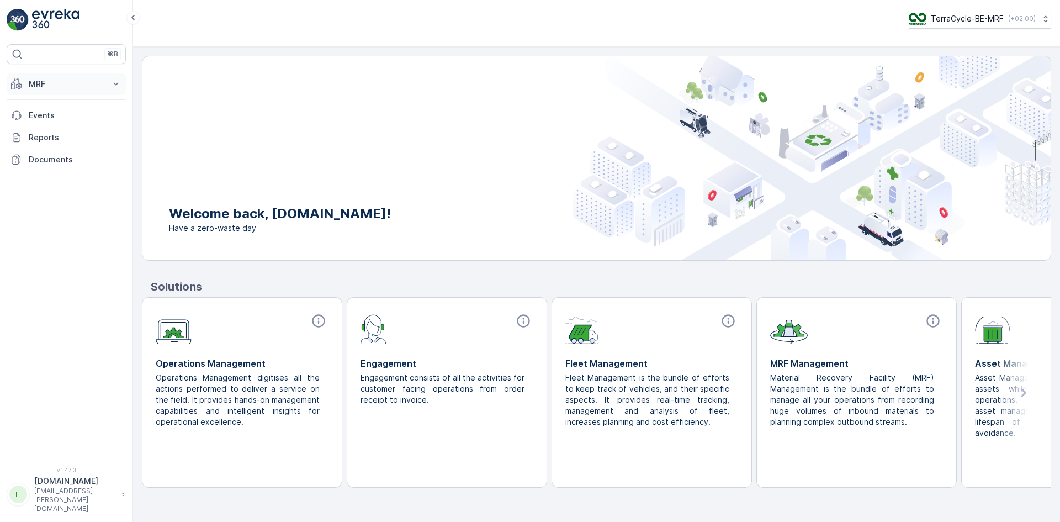
click at [33, 83] on p "MRF" at bounding box center [66, 83] width 75 height 11
click at [45, 116] on p "Inbound" at bounding box center [43, 118] width 30 height 11
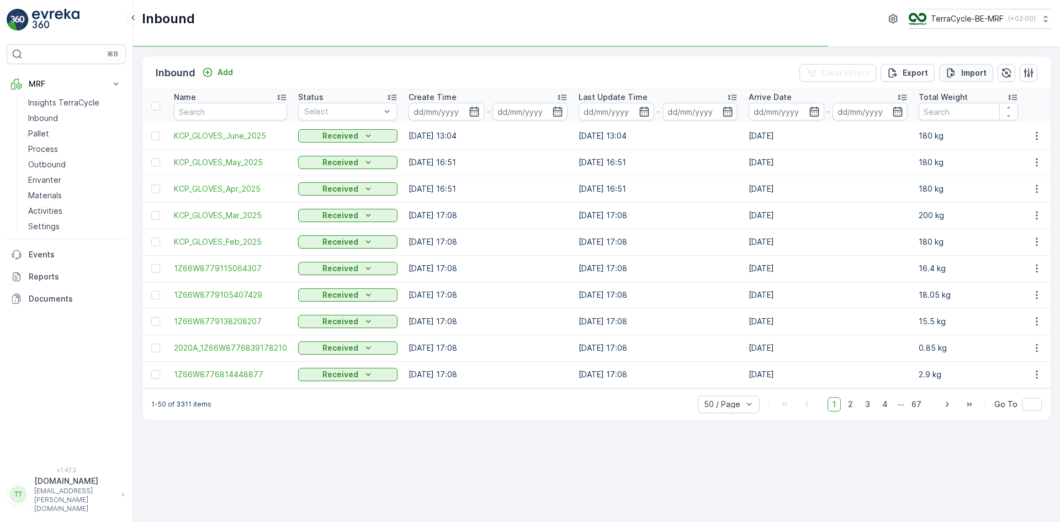
click at [984, 71] on p "Import" at bounding box center [974, 72] width 25 height 11
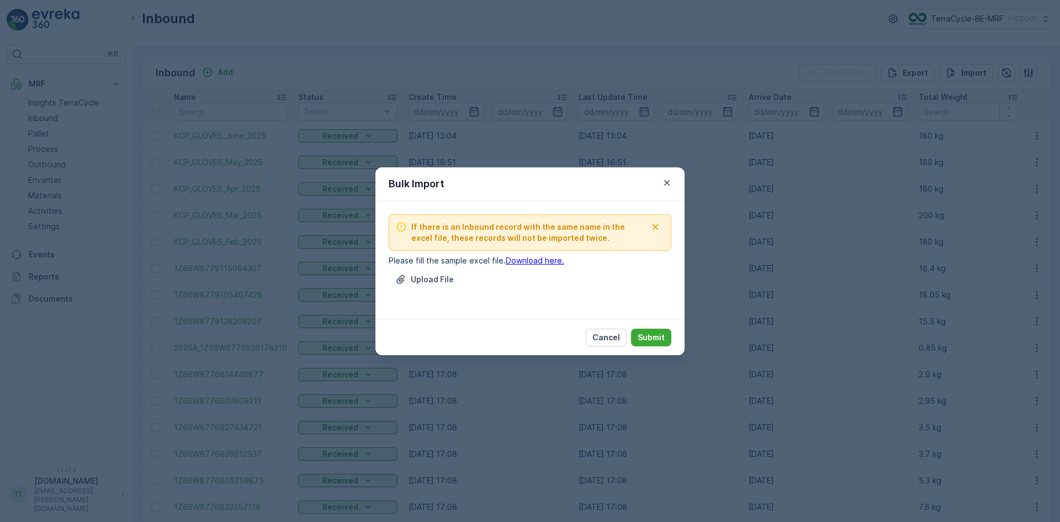
click at [530, 256] on link "Download here." at bounding box center [535, 260] width 59 height 9
click at [666, 183] on icon "button" at bounding box center [667, 182] width 11 height 11
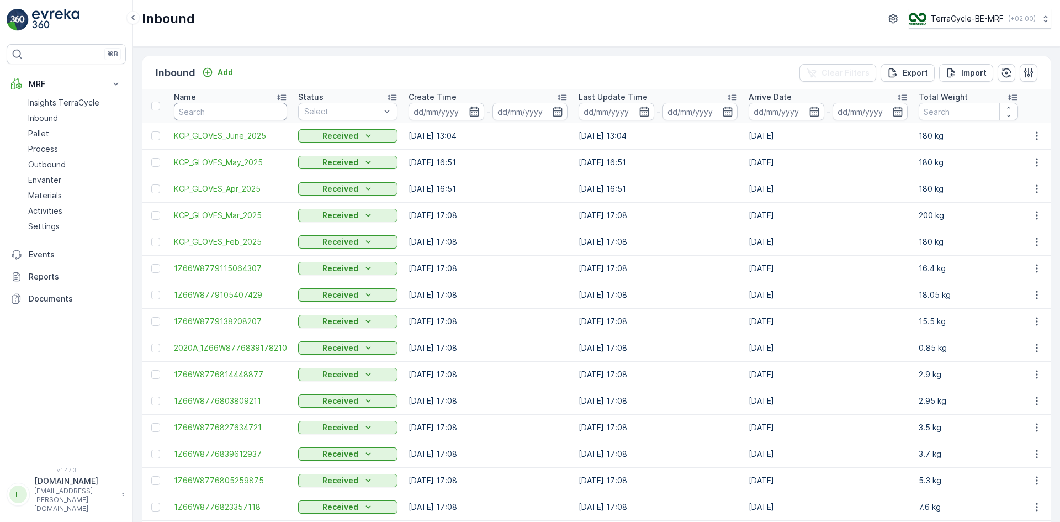
click at [228, 114] on input "text" at bounding box center [230, 112] width 113 height 18
paste input "1Z66W8779115776851"
type input "1Z66W8779115776851"
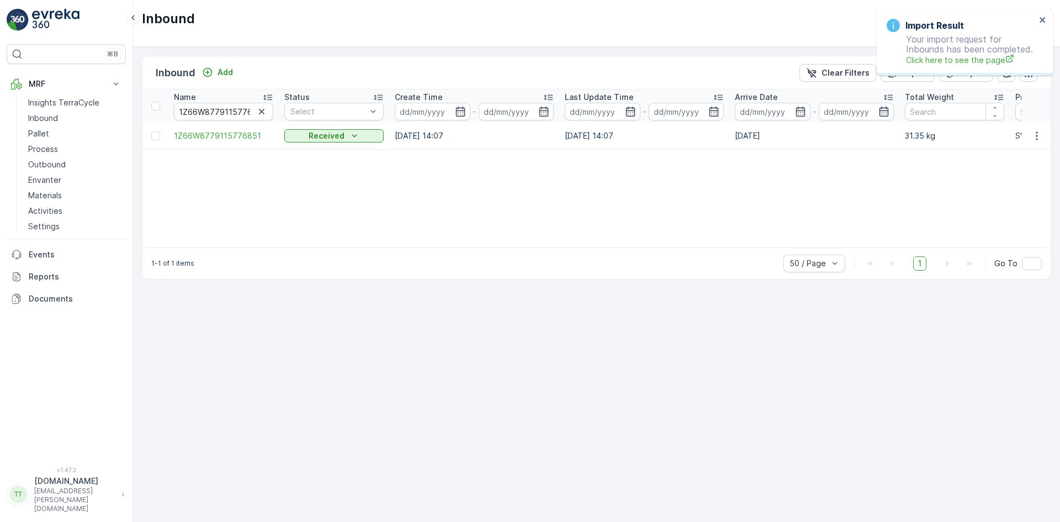
click at [1044, 14] on div "Import Result Your import request for Inbounds has been completed. Click here t…" at bounding box center [965, 42] width 177 height 67
click at [1043, 21] on icon "close" at bounding box center [1043, 19] width 8 height 9
click at [49, 279] on p "Reports" at bounding box center [75, 276] width 93 height 11
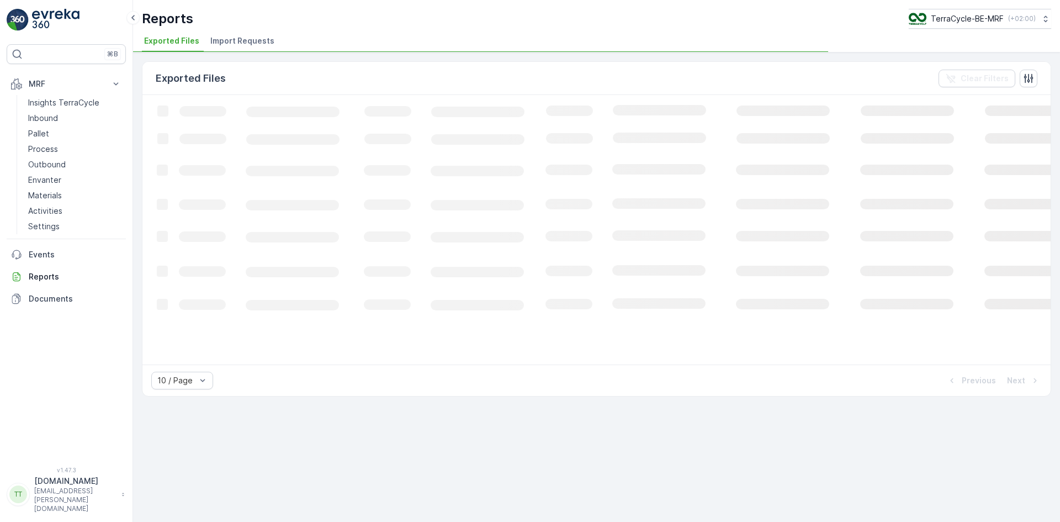
click at [239, 41] on span "Import Requests" at bounding box center [242, 40] width 64 height 11
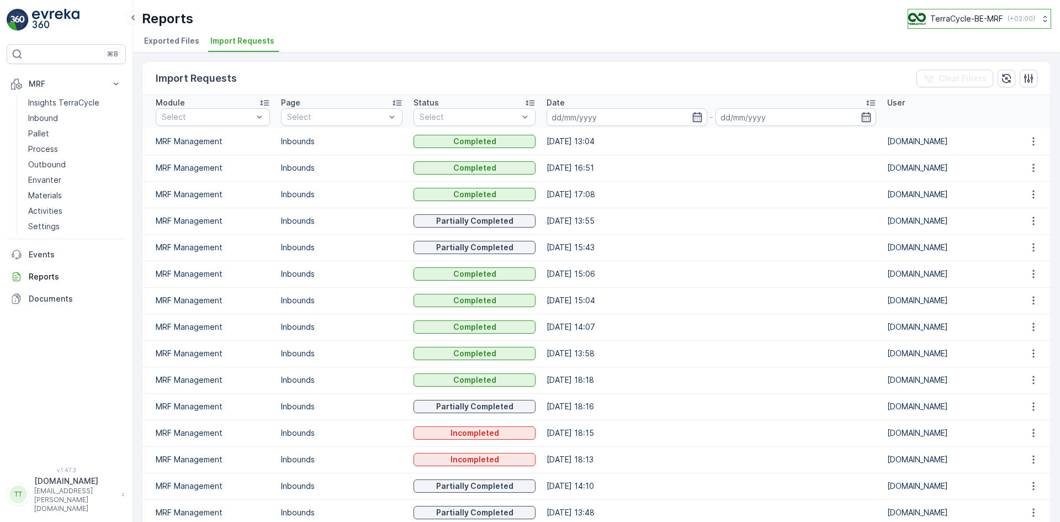
click at [952, 15] on p "TerraCycle-BE-MRF" at bounding box center [967, 18] width 73 height 11
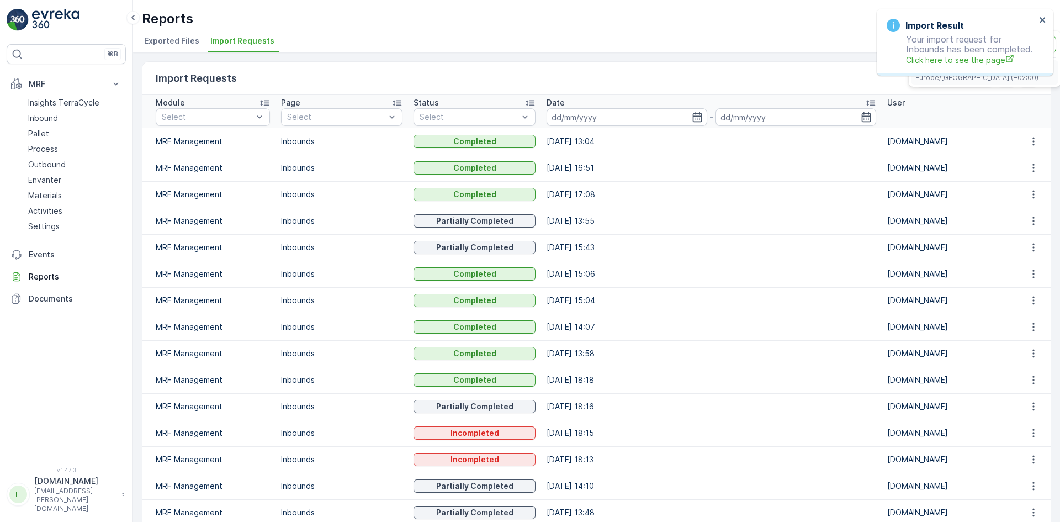
type input "de"
click at [933, 80] on span "Europe/Berlin (+02:00)" at bounding box center [977, 77] width 123 height 9
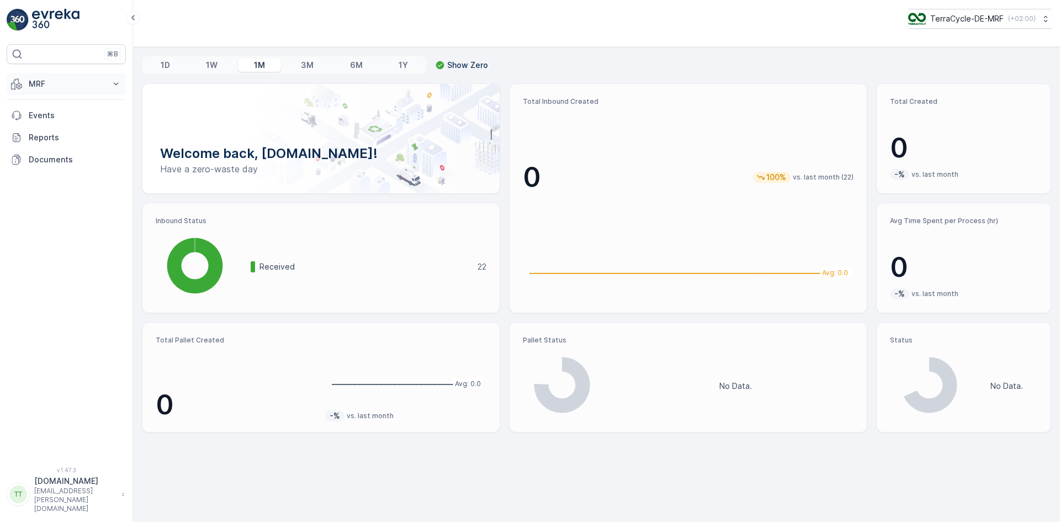
click at [27, 92] on button "MRF" at bounding box center [66, 84] width 119 height 22
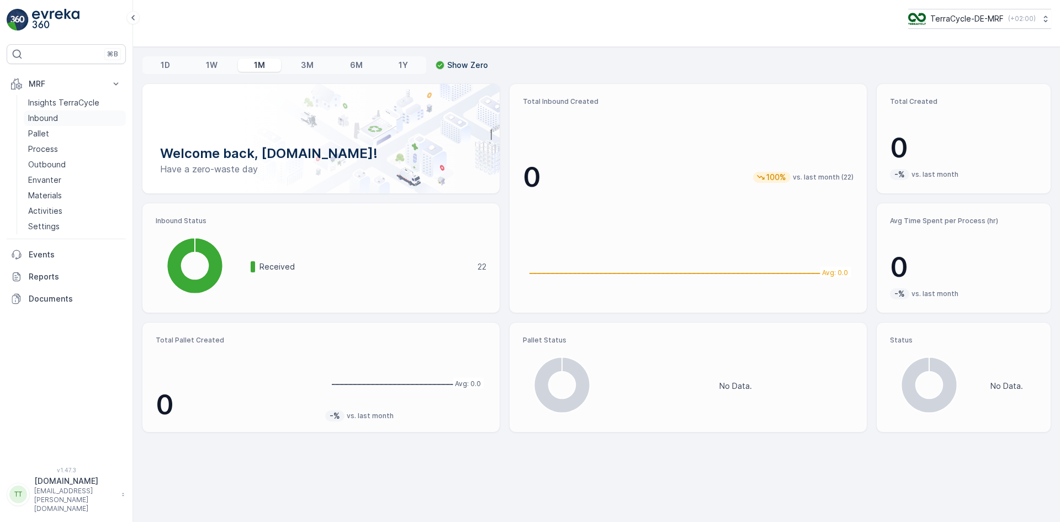
click at [39, 123] on p "Inbound" at bounding box center [43, 118] width 30 height 11
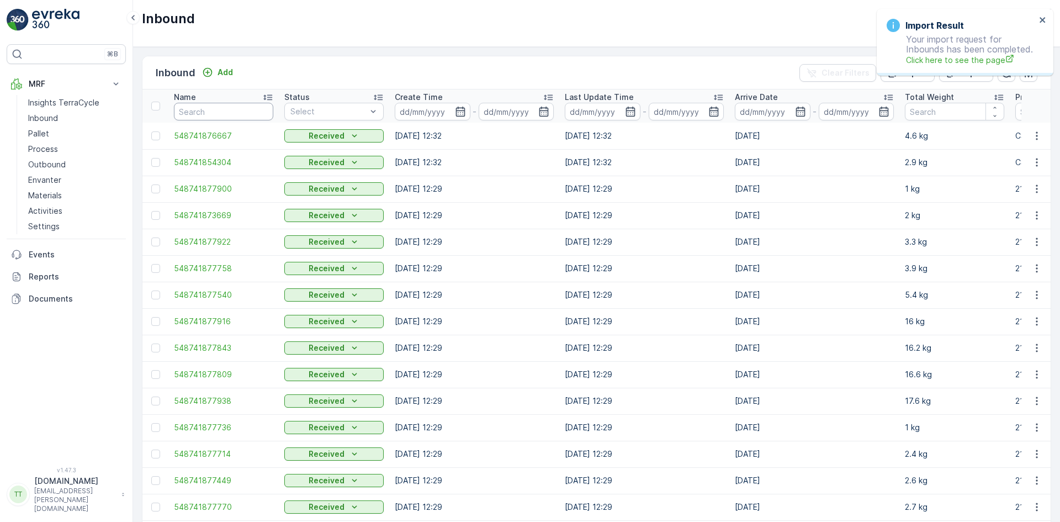
click at [229, 111] on input "text" at bounding box center [223, 112] width 99 height 18
type input "2171"
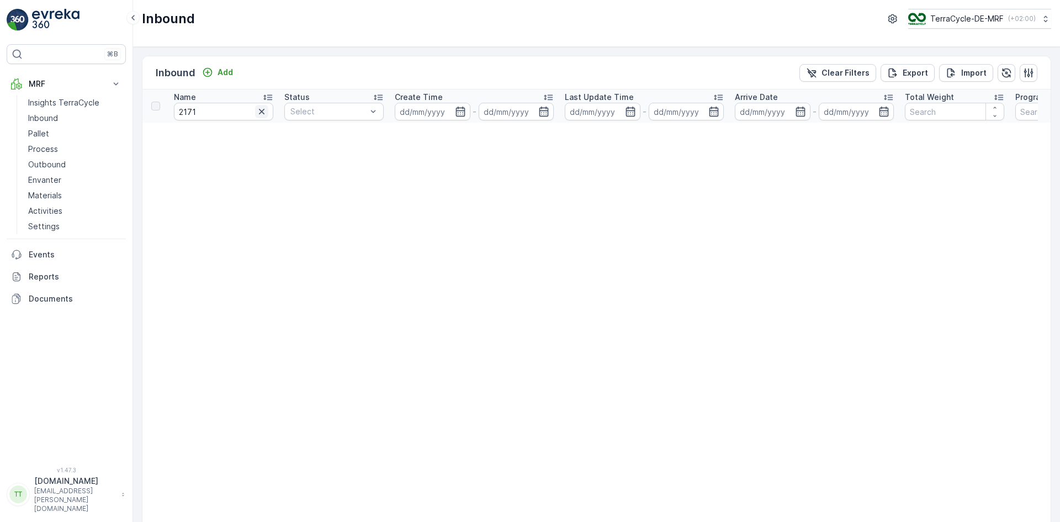
click at [258, 115] on icon "button" at bounding box center [261, 111] width 11 height 11
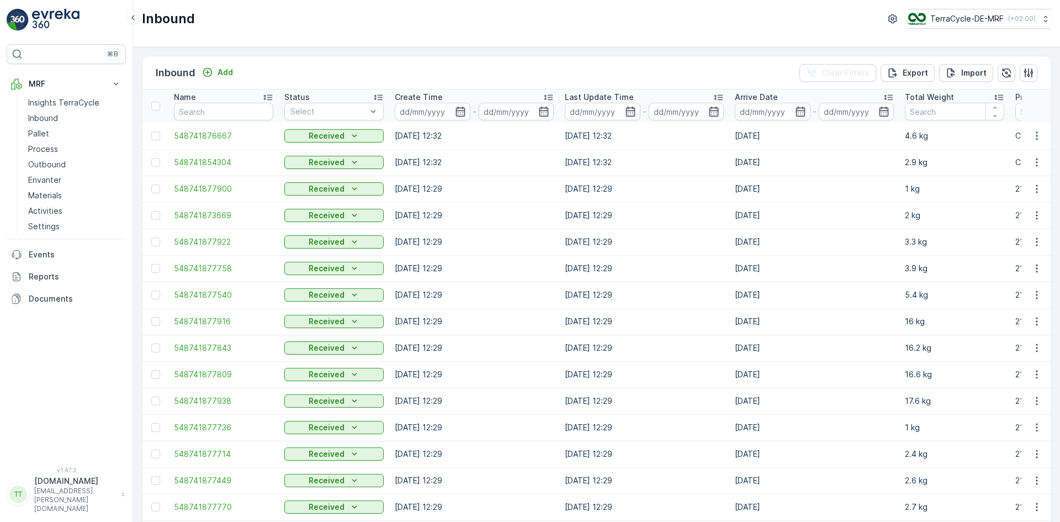
click at [927, 145] on td "4.6 kg" at bounding box center [955, 136] width 110 height 27
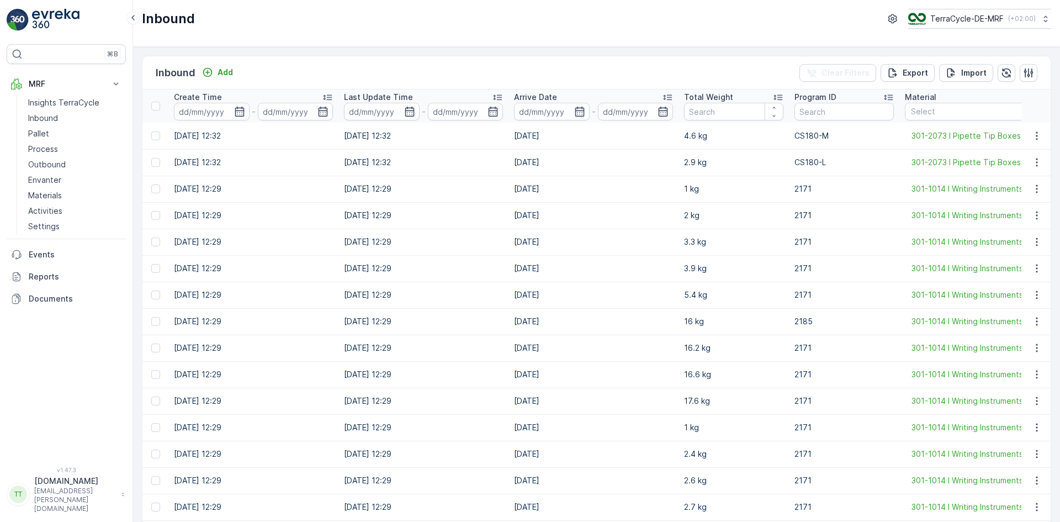
scroll to position [0, 265]
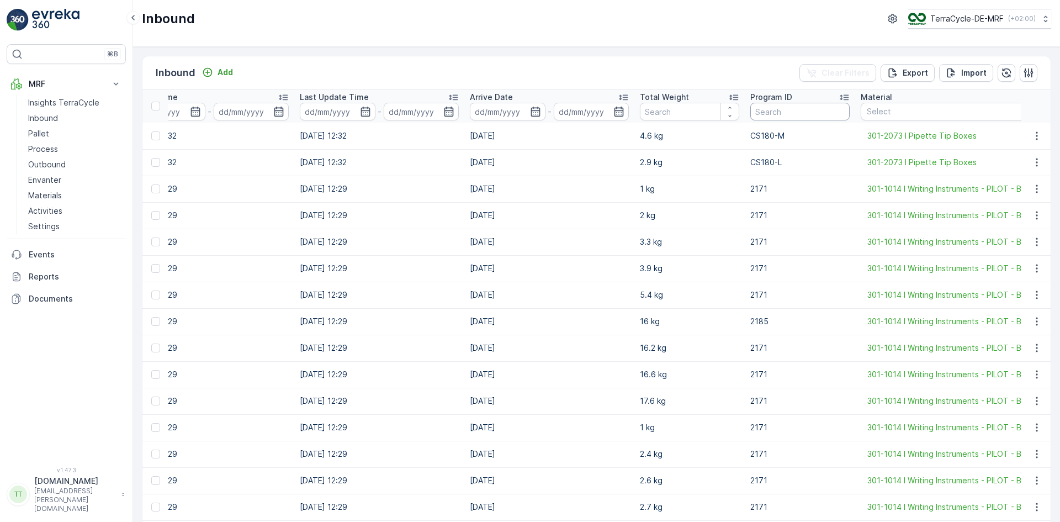
click at [784, 112] on input "text" at bounding box center [800, 112] width 99 height 18
click at [767, 197] on td "2171" at bounding box center [800, 189] width 110 height 27
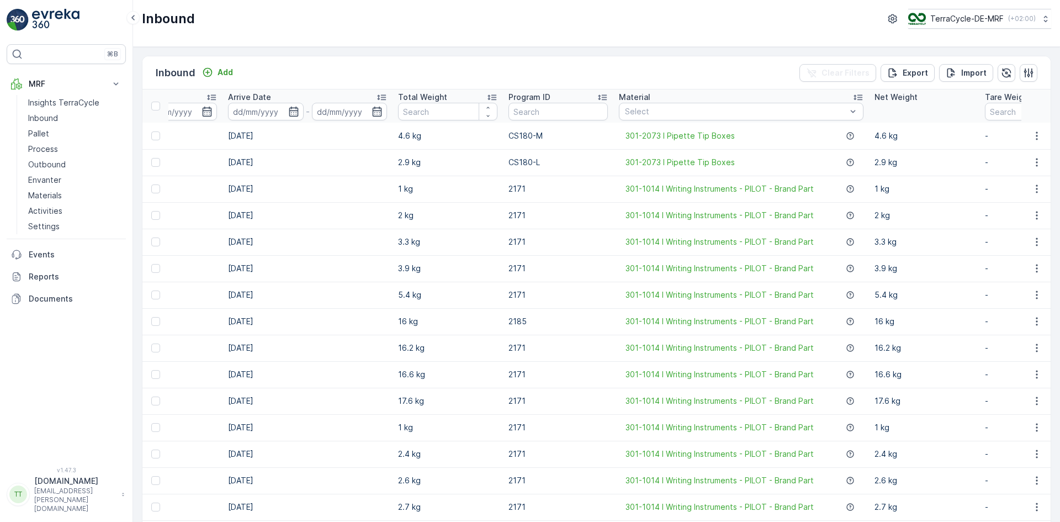
scroll to position [0, 508]
click at [559, 130] on td "CS180-M" at bounding box center [557, 136] width 110 height 27
click at [550, 110] on input "text" at bounding box center [557, 112] width 99 height 18
type input "2171"
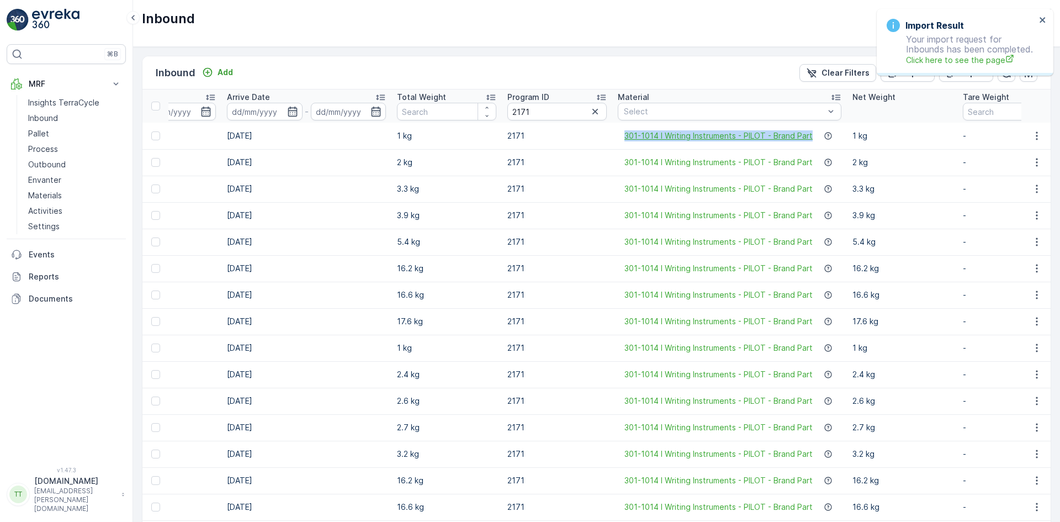
drag, startPoint x: 603, startPoint y: 138, endPoint x: 812, endPoint y: 137, distance: 209.3
click at [812, 137] on tr "548741877900 Received [DATE] 12:29 [DATE] 12:29 30.06.2025 1 kg [PHONE_NUMBER] …" at bounding box center [587, 136] width 1906 height 27
copy tr "301-1014 I Writing Instruments - PILOT - Brand Part"
